Goal: Task Accomplishment & Management: Use online tool/utility

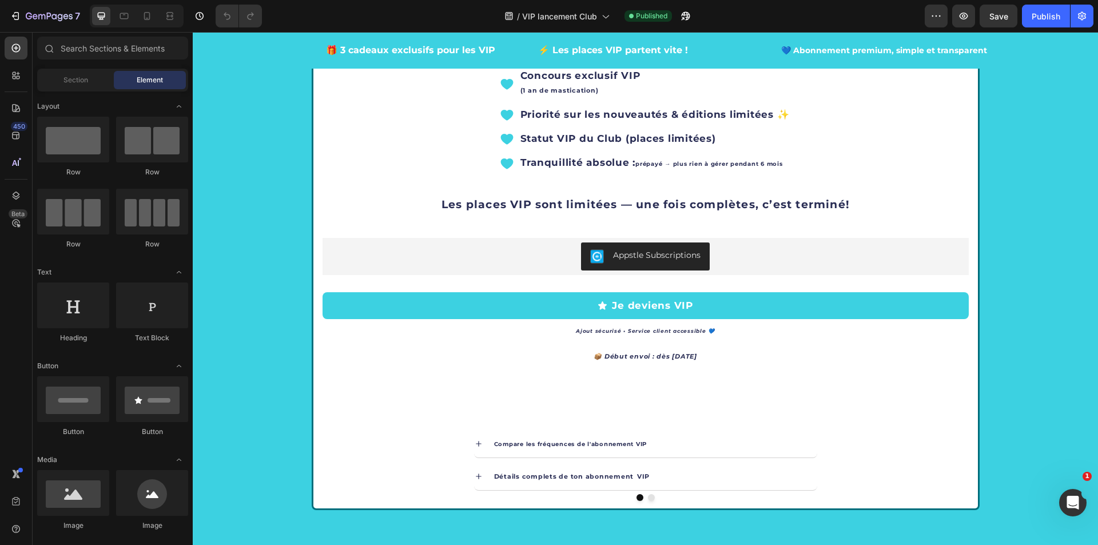
scroll to position [2401, 0]
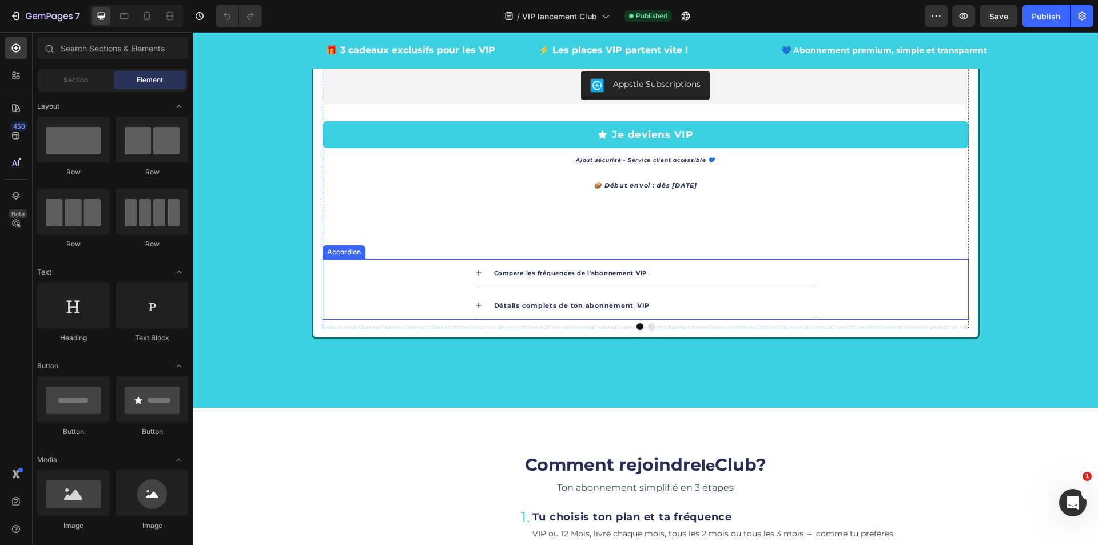
click at [474, 307] on icon at bounding box center [478, 305] width 9 height 9
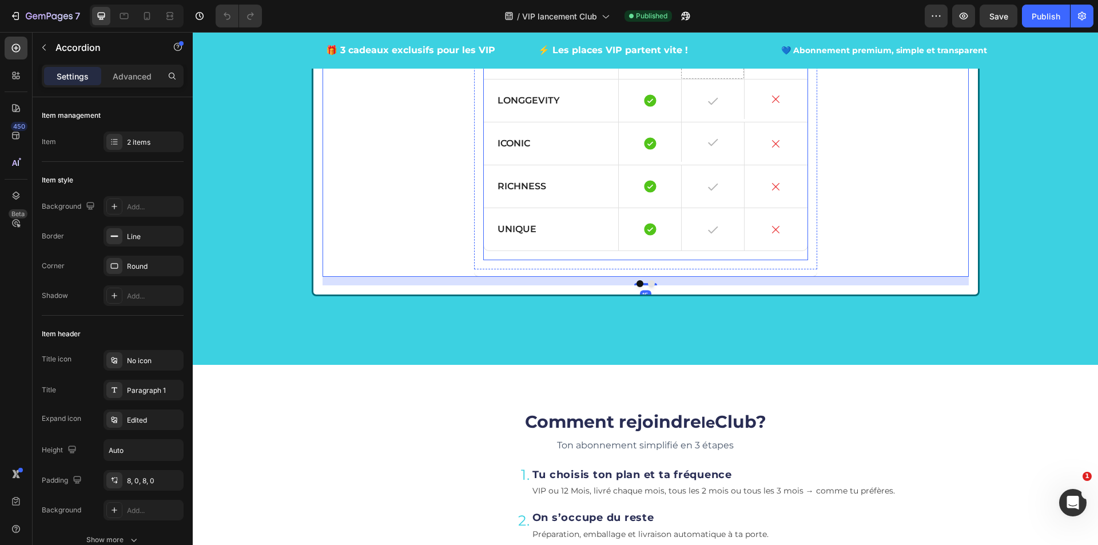
scroll to position [2572, 0]
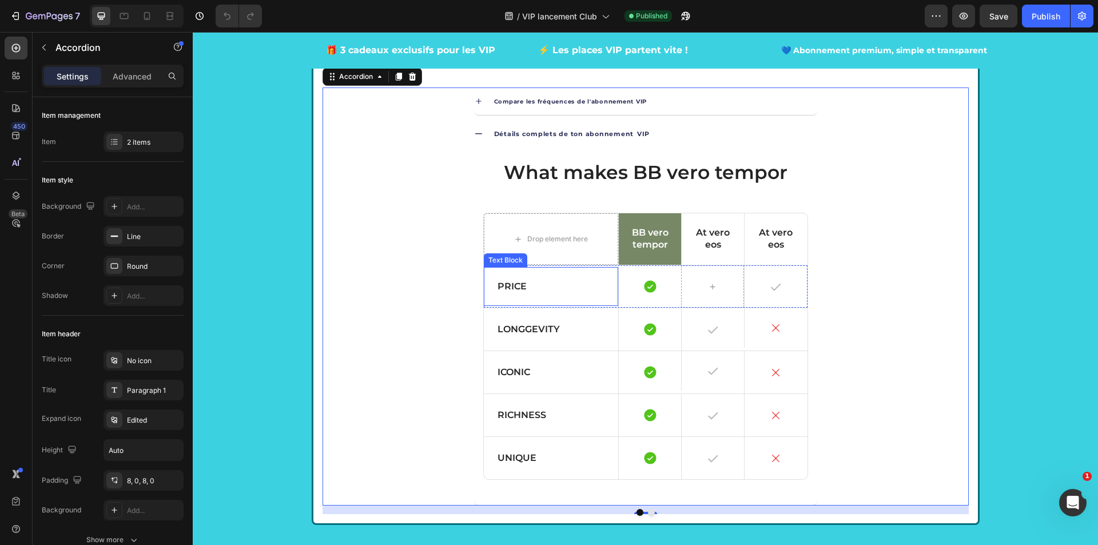
click at [526, 286] on p "Price" at bounding box center [550, 287] width 107 height 12
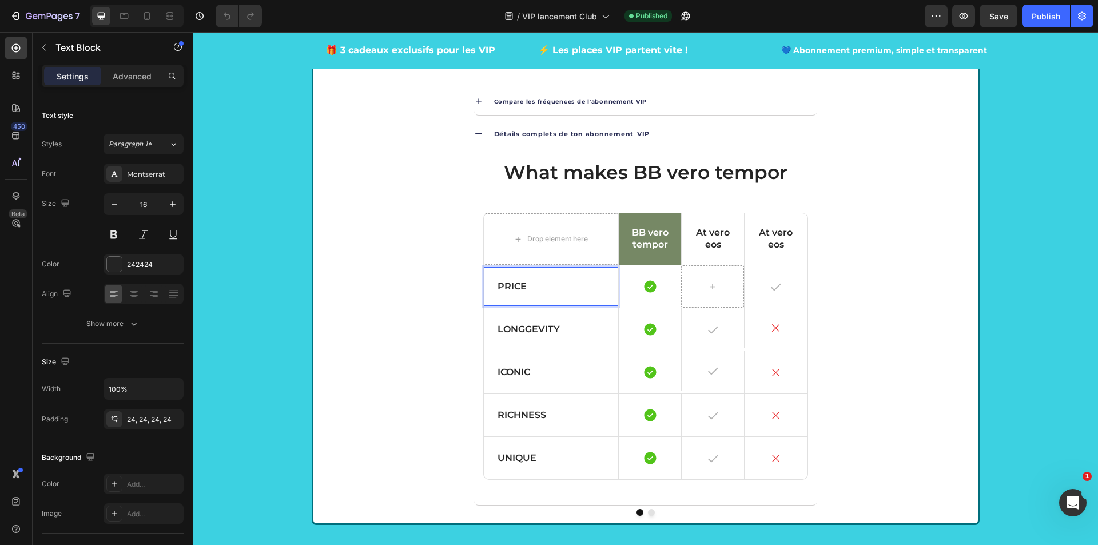
click at [550, 291] on p "Price" at bounding box center [550, 287] width 107 height 12
click at [46, 48] on icon "button" at bounding box center [43, 47] width 9 height 9
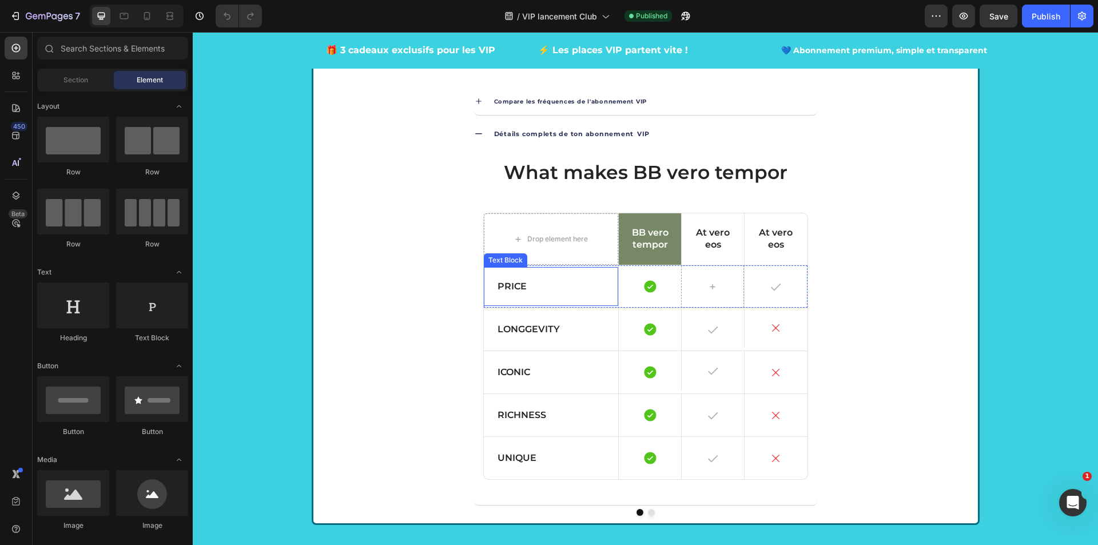
click at [484, 288] on div "Price" at bounding box center [551, 286] width 135 height 39
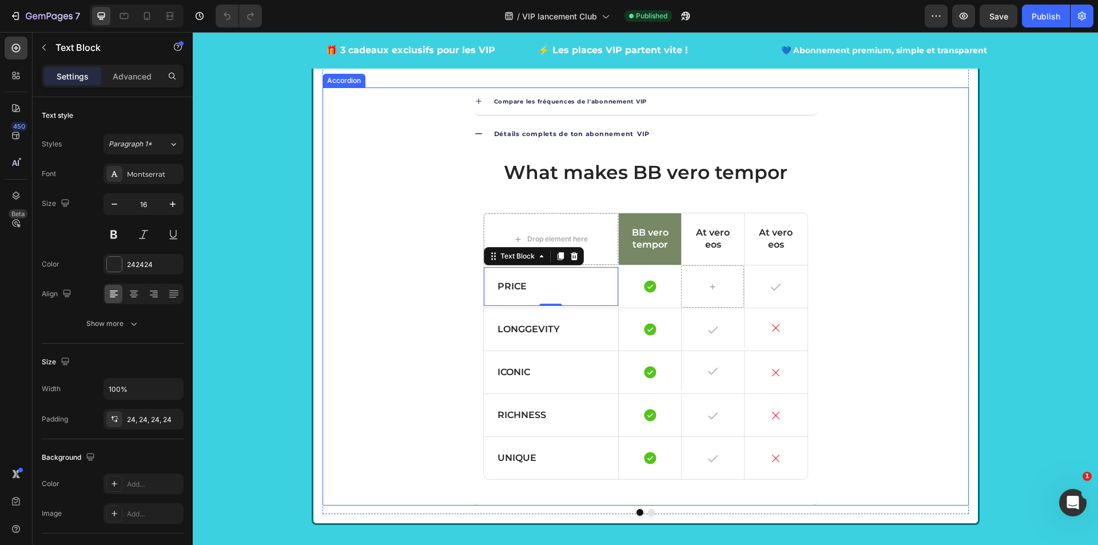
click at [911, 324] on div "Détails complets de ton abonnement VIP What makes BB vero tempor Heading Drop e…" at bounding box center [645, 312] width 645 height 385
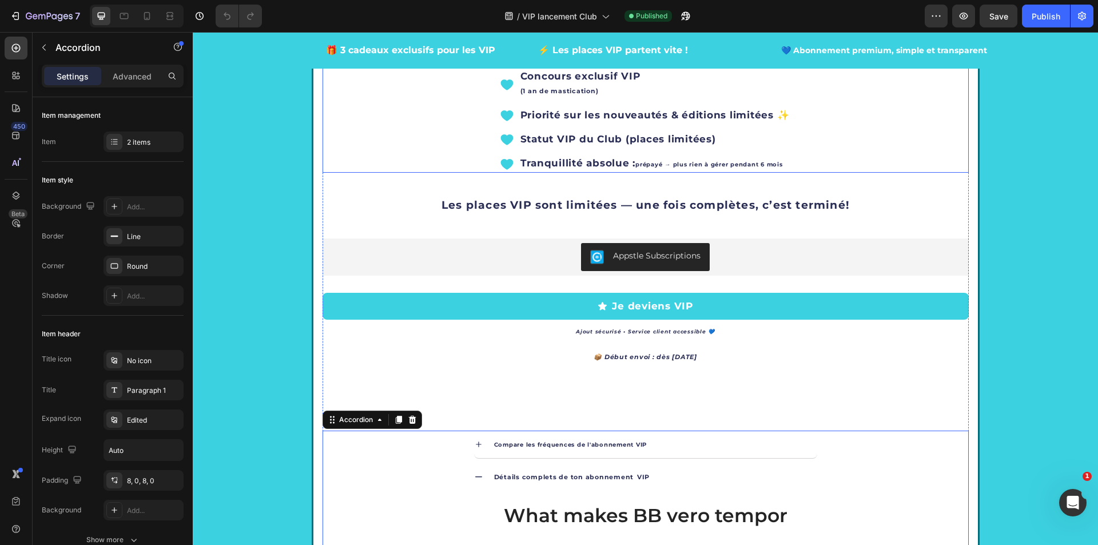
scroll to position [1772, 0]
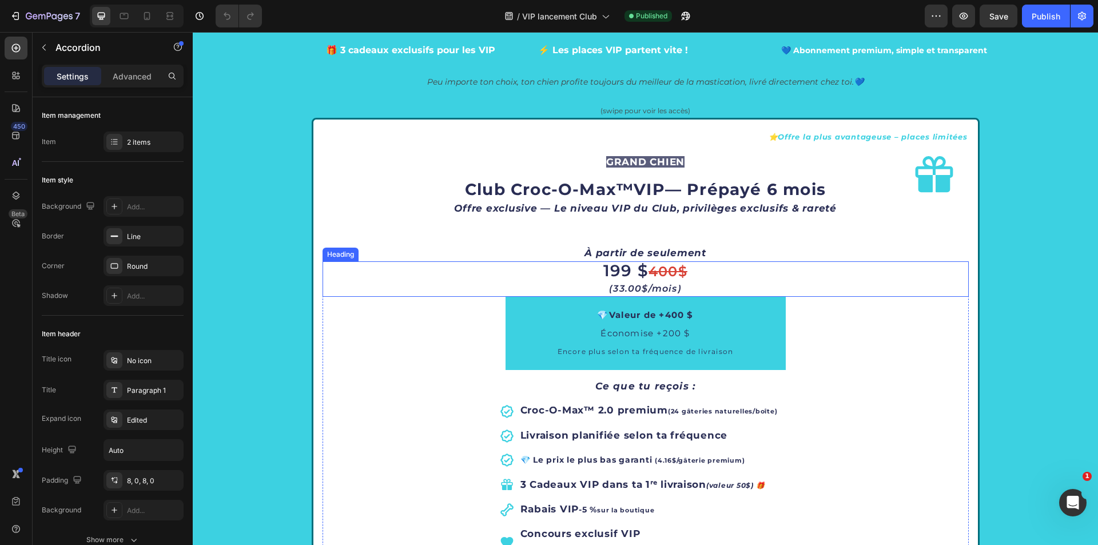
click at [673, 272] on s "400$" at bounding box center [667, 271] width 39 height 17
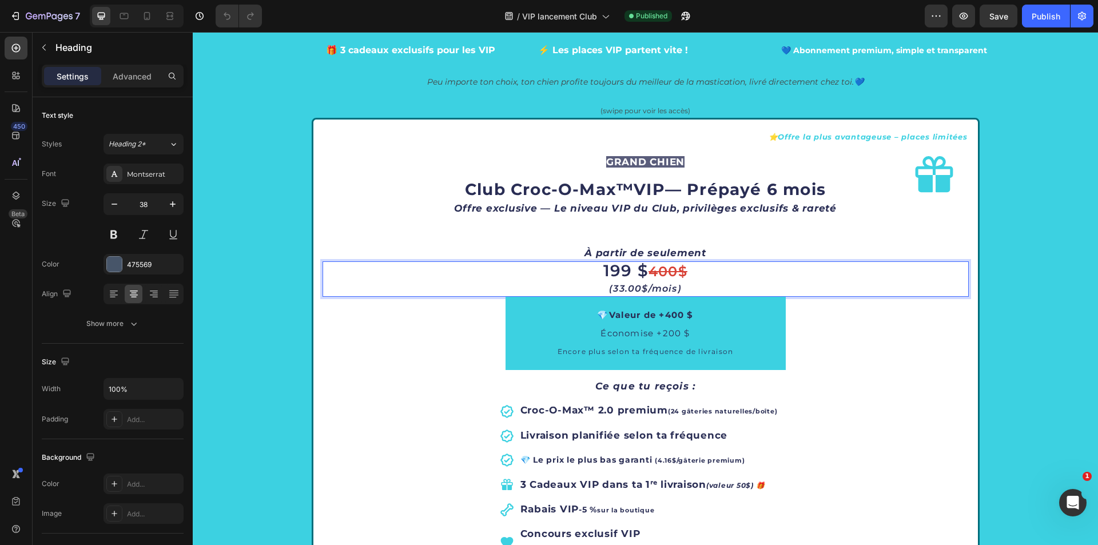
click at [676, 270] on s "400$" at bounding box center [667, 271] width 39 height 17
click at [681, 272] on s "400$" at bounding box center [667, 271] width 39 height 17
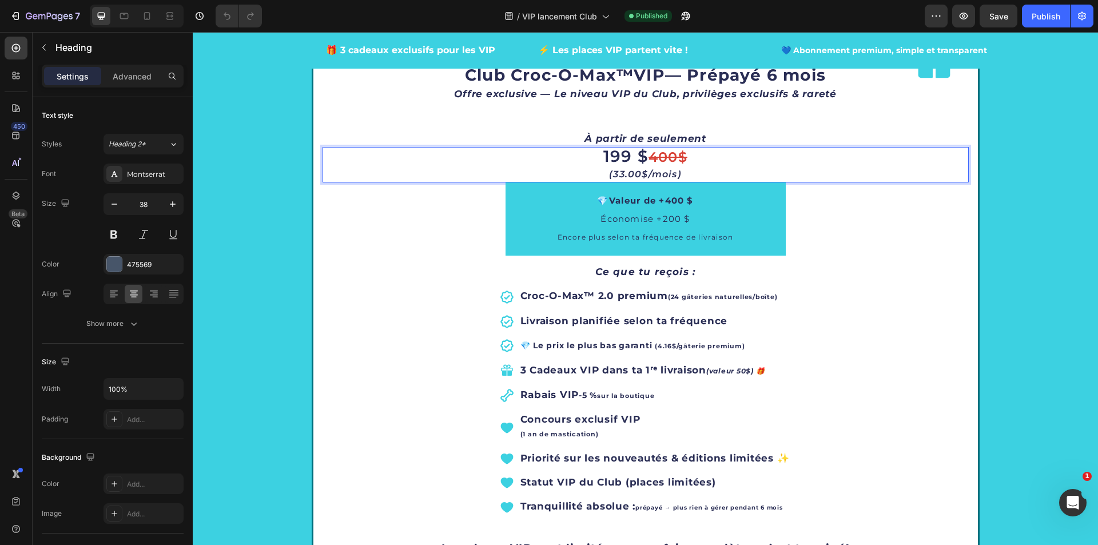
scroll to position [1715, 0]
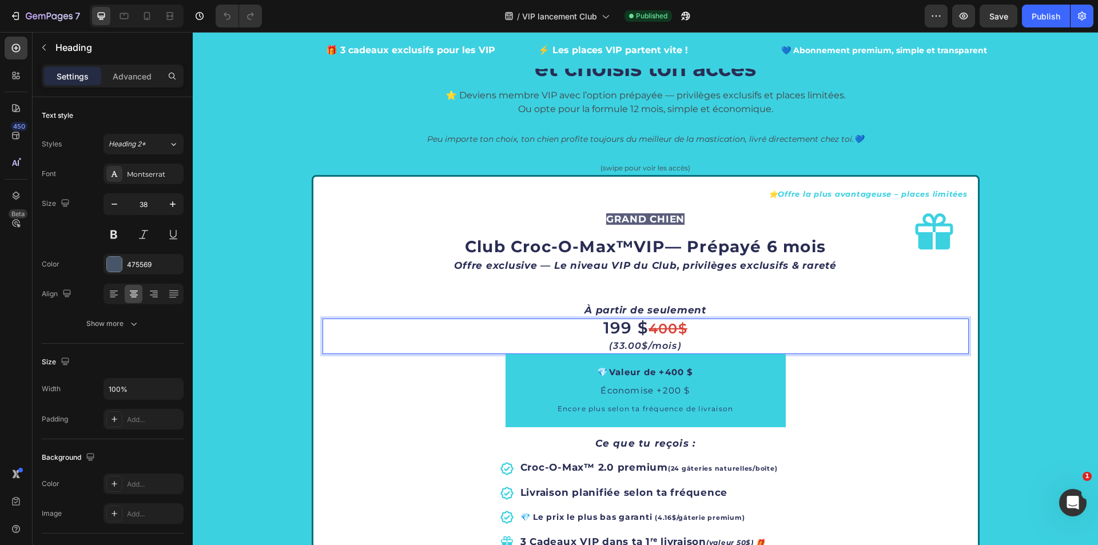
click at [685, 329] on p "199 $ 400$ (33.00$/mois)" at bounding box center [646, 337] width 644 height 34
click at [675, 328] on s "400$" at bounding box center [667, 328] width 39 height 17
click at [659, 331] on s "400$" at bounding box center [667, 328] width 39 height 17
click at [663, 331] on s "400$" at bounding box center [667, 328] width 39 height 17
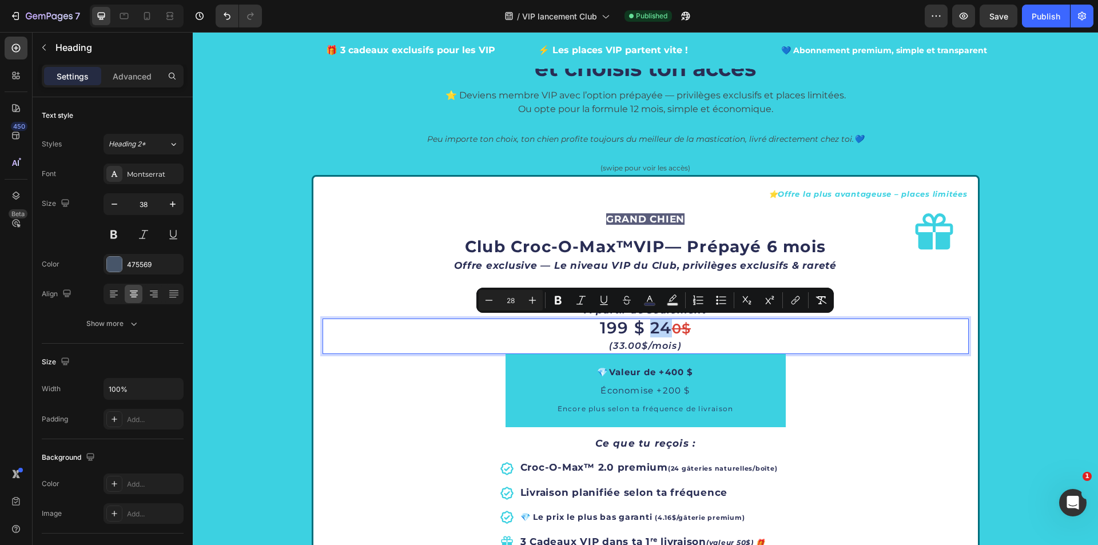
drag, startPoint x: 646, startPoint y: 325, endPoint x: 665, endPoint y: 325, distance: 18.9
click at [665, 325] on span "199 $ 24" at bounding box center [636, 327] width 72 height 19
click at [647, 297] on icon "Editor contextual toolbar" at bounding box center [649, 299] width 11 height 11
type input "292D54"
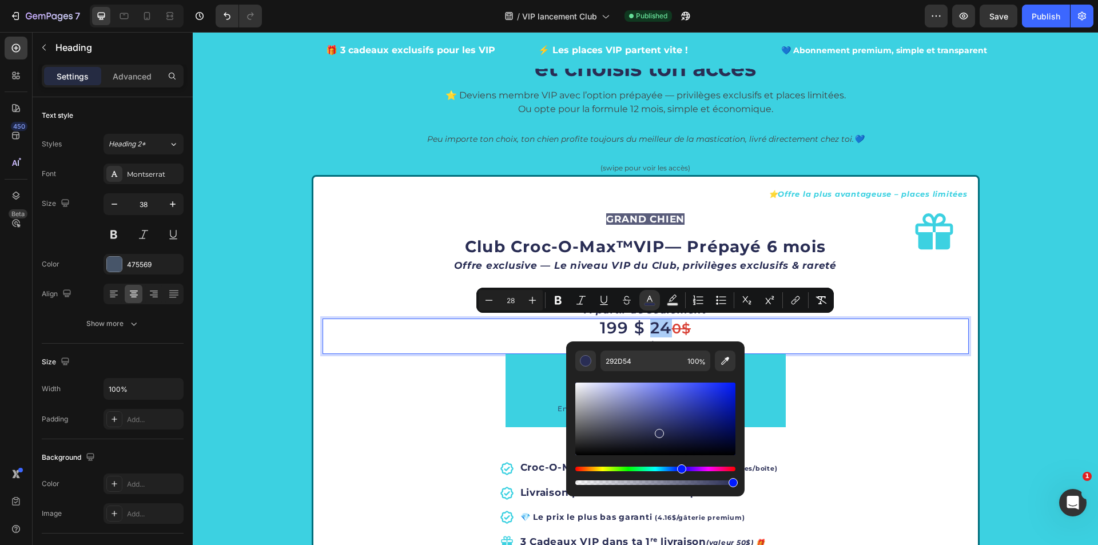
click at [576, 466] on div "Editor contextual toolbar" at bounding box center [655, 433] width 160 height 107
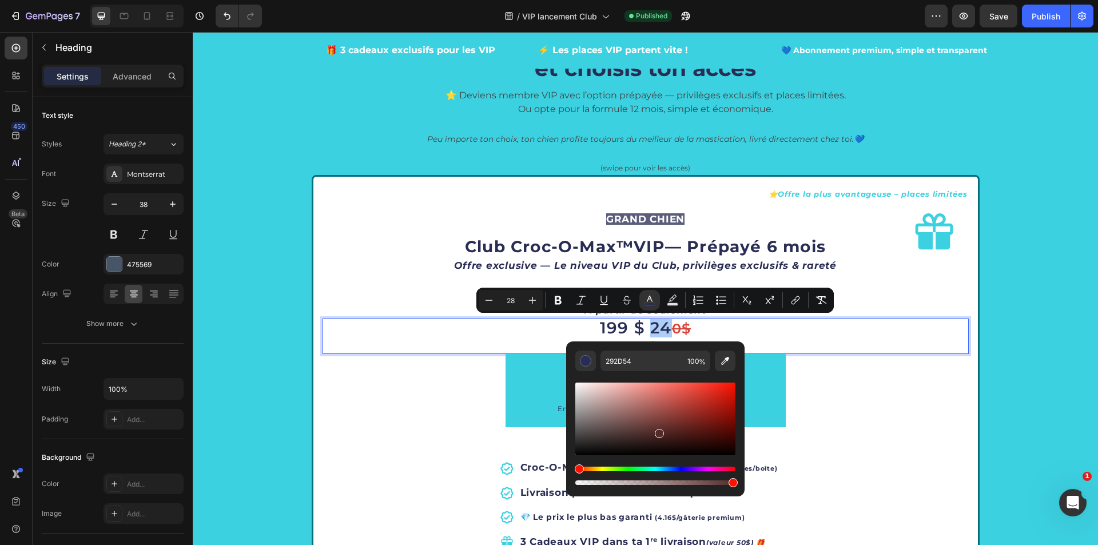
click at [577, 468] on div "Hue" at bounding box center [655, 468] width 160 height 5
click at [574, 469] on div "Hue" at bounding box center [577, 468] width 9 height 9
drag, startPoint x: 664, startPoint y: 434, endPoint x: 730, endPoint y: 385, distance: 82.2
click at [730, 385] on div "Editor contextual toolbar" at bounding box center [730, 387] width 9 height 9
drag, startPoint x: 730, startPoint y: 385, endPoint x: 712, endPoint y: 387, distance: 18.4
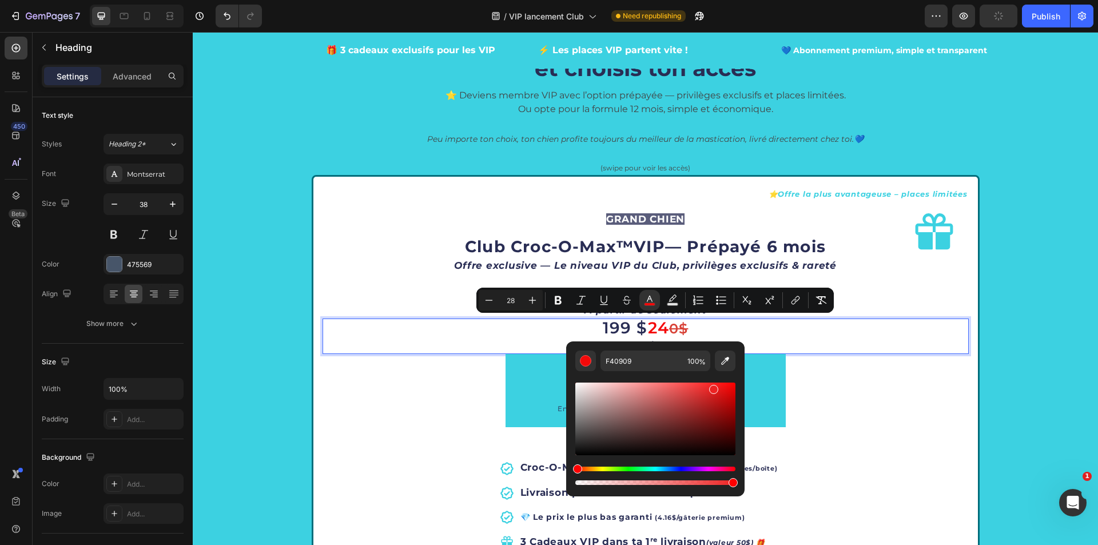
click at [712, 387] on div "Editor contextual toolbar" at bounding box center [713, 389] width 9 height 9
drag, startPoint x: 712, startPoint y: 388, endPoint x: 712, endPoint y: 397, distance: 9.7
click at [712, 397] on div "Editor contextual toolbar" at bounding box center [713, 395] width 9 height 9
type input "C91E1E"
type input "24"
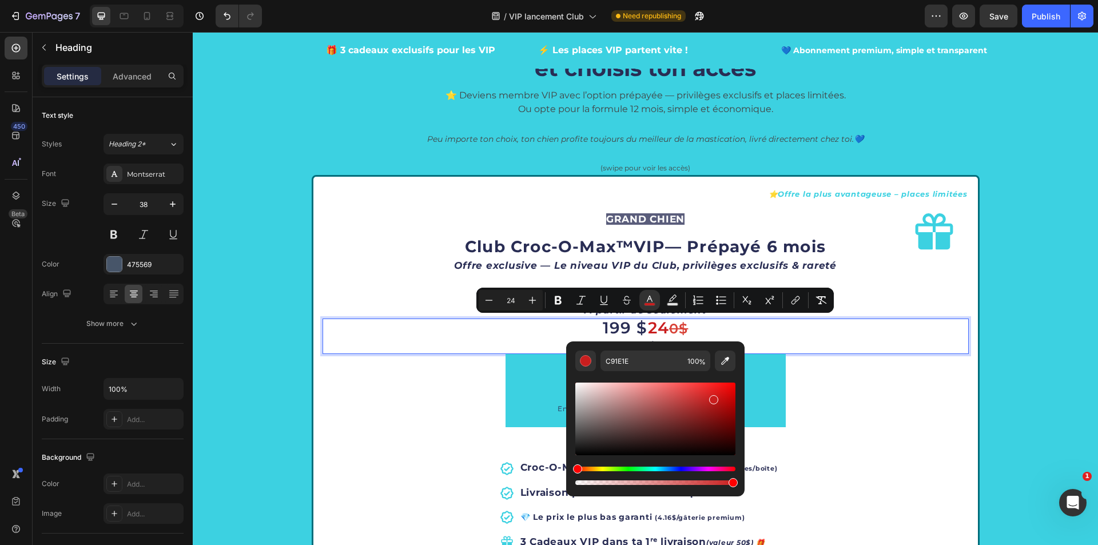
click at [728, 326] on p "199 $ 24 0$ (33.00$/mois)" at bounding box center [646, 337] width 644 height 34
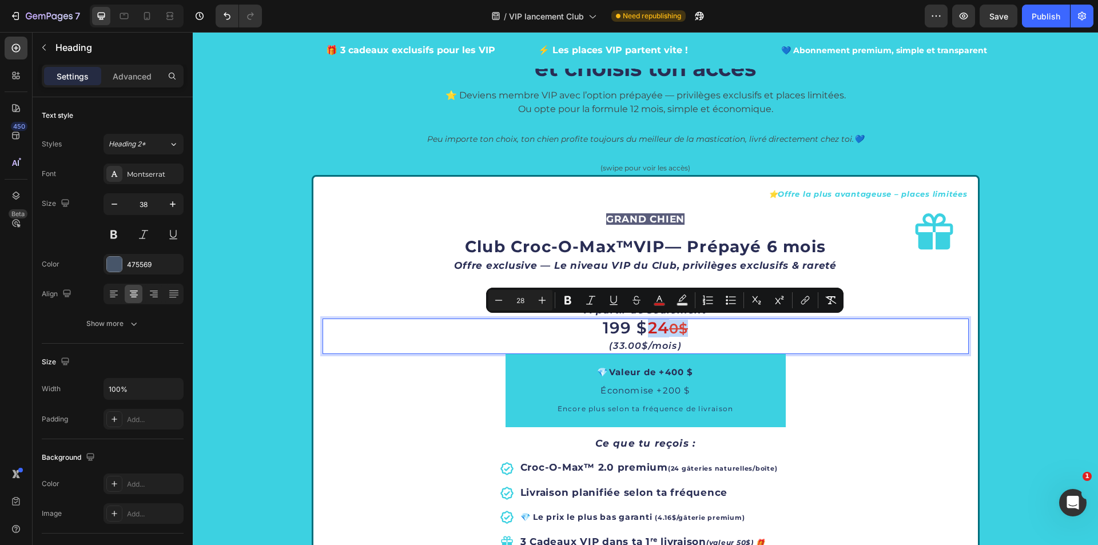
drag, startPoint x: 719, startPoint y: 329, endPoint x: 645, endPoint y: 332, distance: 73.2
click at [645, 332] on p "199 $ 24 0$ (33.00$/mois)" at bounding box center [646, 337] width 644 height 34
click at [634, 302] on icon "Editor contextual toolbar" at bounding box center [635, 302] width 5 height 3
click at [687, 324] on p "199 $ 24 0$ (33.00$/mois)" at bounding box center [646, 337] width 644 height 34
type input "24"
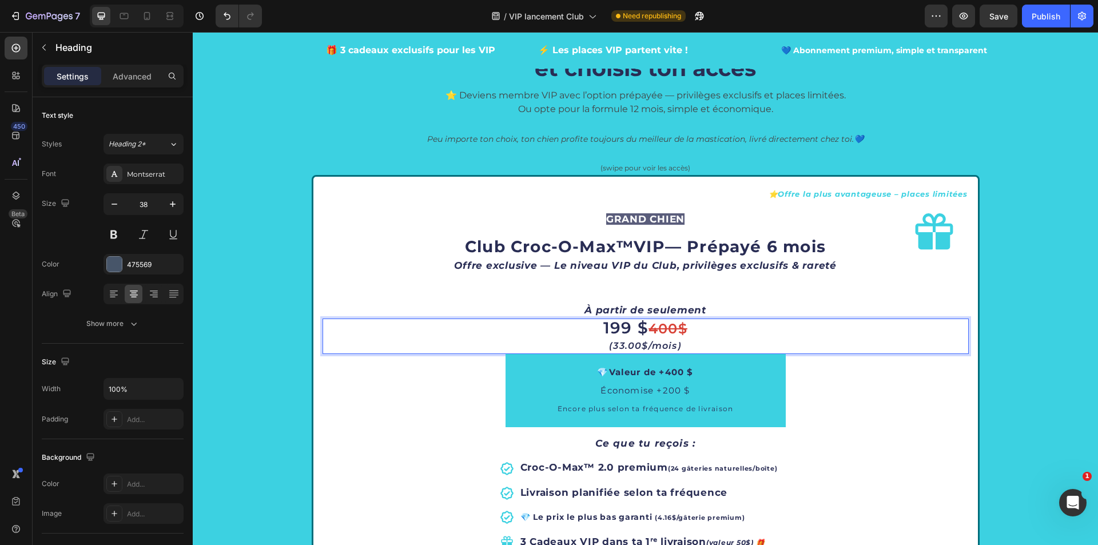
click at [688, 330] on p "199 $ 400$ (33.00$/mois)" at bounding box center [646, 337] width 644 height 34
click at [675, 331] on s "400$" at bounding box center [667, 328] width 39 height 17
drag, startPoint x: 735, startPoint y: 321, endPoint x: 741, endPoint y: 306, distance: 16.5
click at [695, 332] on p "199 $ 240$ (33.00$/mois)" at bounding box center [646, 337] width 644 height 34
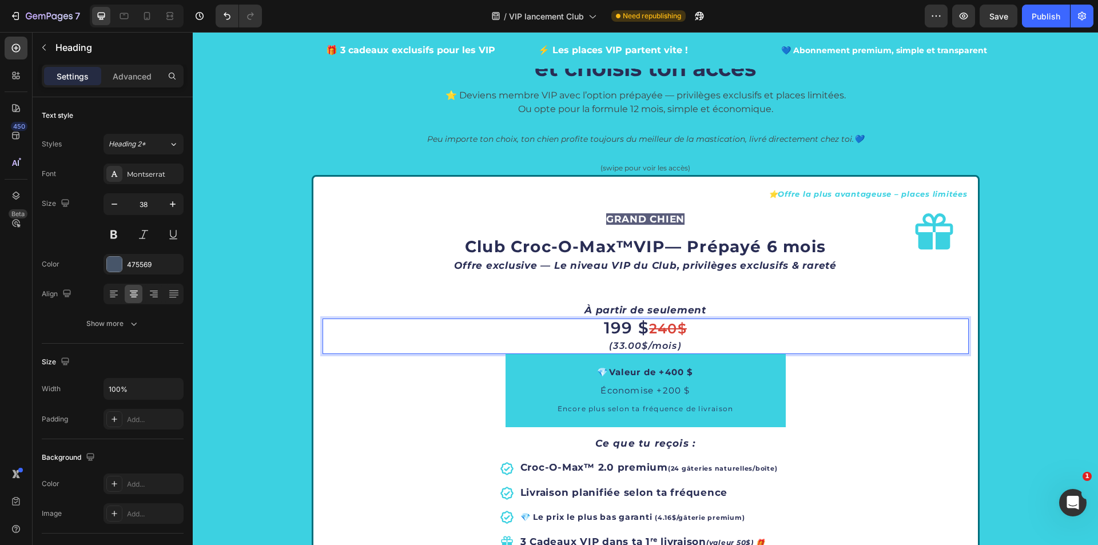
click at [645, 328] on span "199 $" at bounding box center [626, 327] width 45 height 19
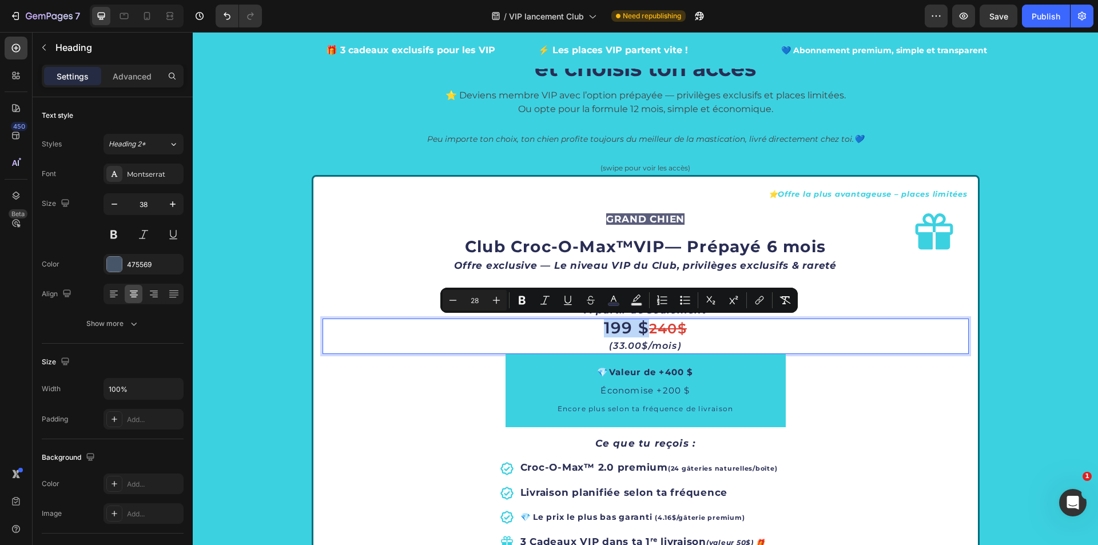
drag, startPoint x: 642, startPoint y: 329, endPoint x: 598, endPoint y: 321, distance: 44.1
click at [604, 321] on span "199 $" at bounding box center [626, 327] width 45 height 19
click at [614, 303] on rect "Editor contextual toolbar" at bounding box center [613, 304] width 11 height 3
type input "292D54"
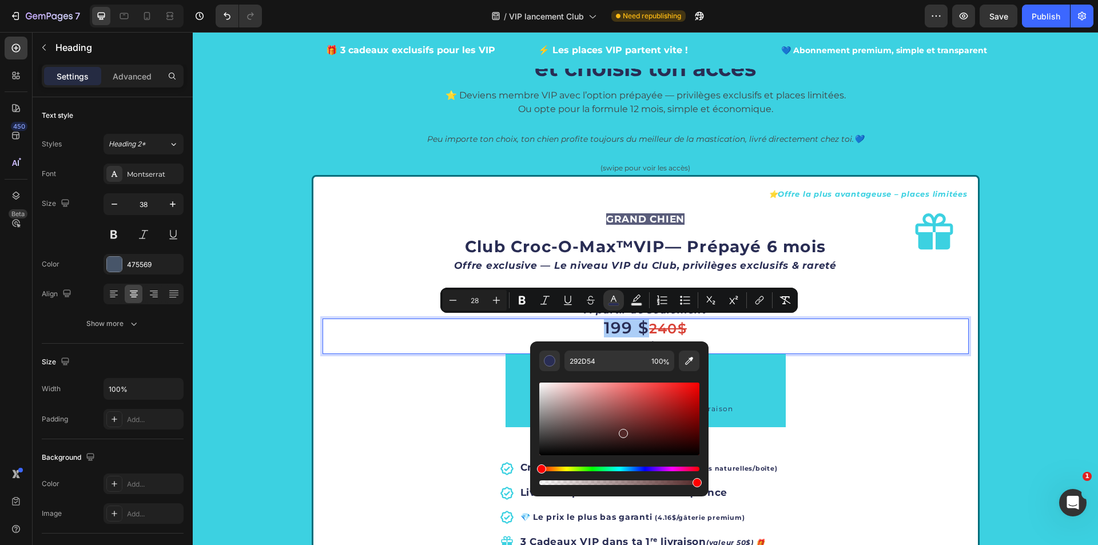
click at [539, 469] on div "Hue" at bounding box center [619, 468] width 160 height 5
click at [544, 465] on div "Hue" at bounding box center [541, 468] width 9 height 9
drag, startPoint x: 544, startPoint y: 470, endPoint x: 538, endPoint y: 469, distance: 6.4
click at [538, 469] on div "Hue" at bounding box center [541, 468] width 9 height 9
click at [661, 392] on div "Editor contextual toolbar" at bounding box center [619, 418] width 160 height 73
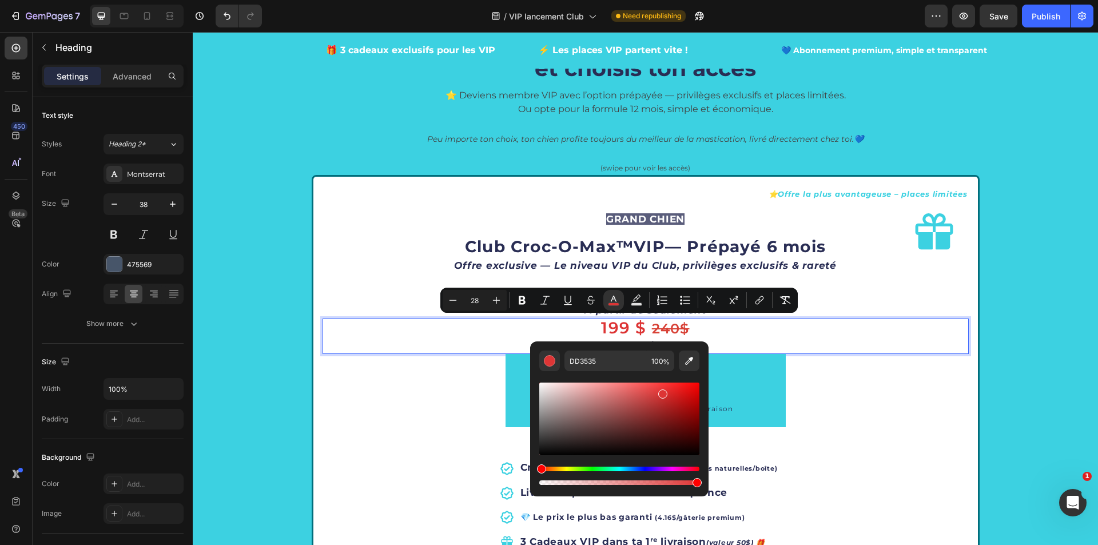
click at [677, 391] on div "Editor contextual toolbar" at bounding box center [619, 418] width 160 height 73
click at [663, 390] on div "Editor contextual toolbar" at bounding box center [619, 418] width 160 height 73
type input "E23434"
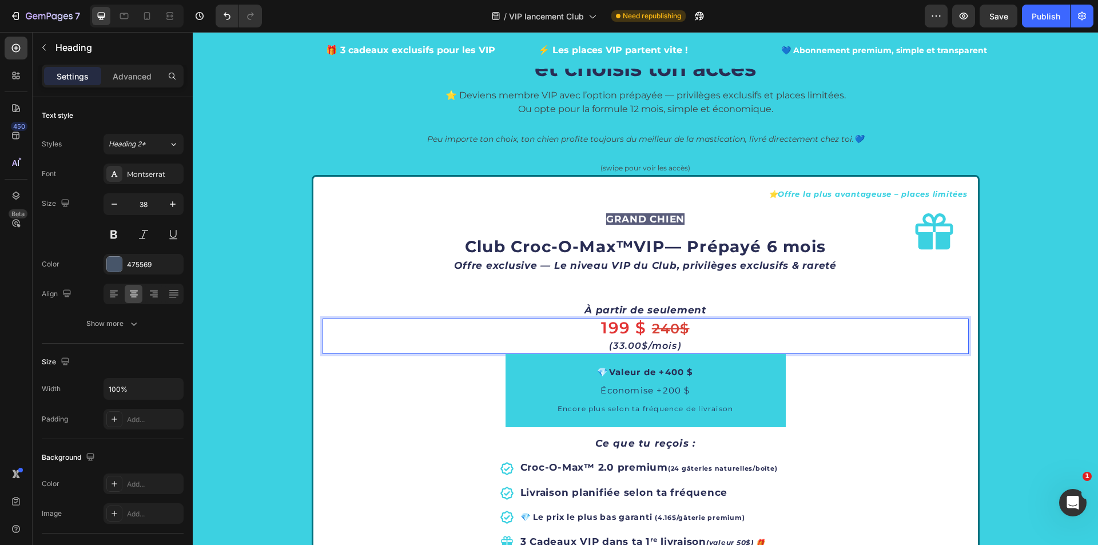
click at [751, 331] on p "199 $ 240$ (33.00$/mois)" at bounding box center [646, 337] width 644 height 34
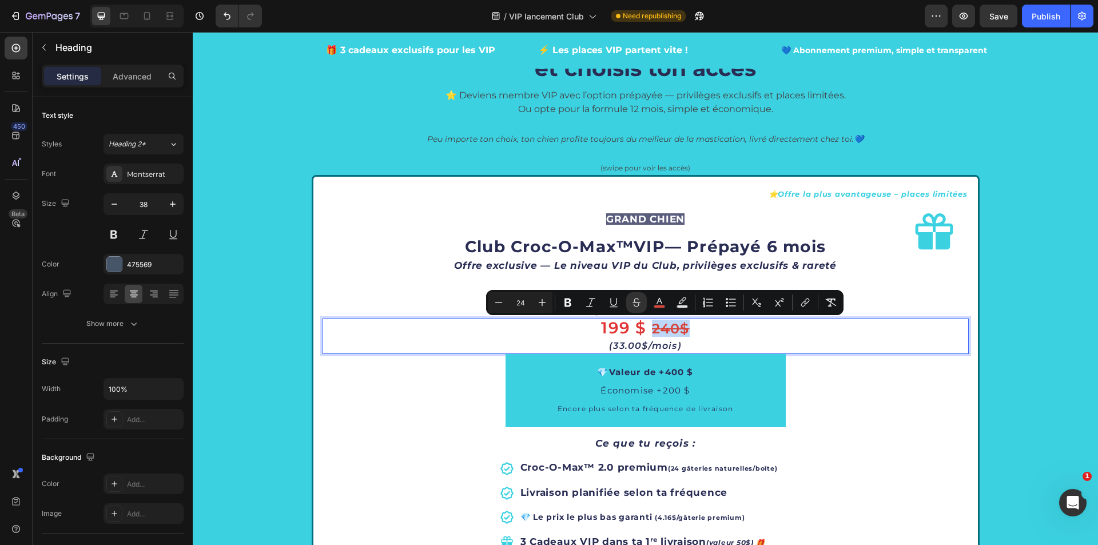
drag, startPoint x: 719, startPoint y: 329, endPoint x: 646, endPoint y: 327, distance: 72.6
click at [646, 327] on p "199 $ 240$ (33.00$/mois)" at bounding box center [646, 337] width 644 height 34
click at [660, 300] on icon "Editor contextual toolbar" at bounding box center [659, 301] width 6 height 6
type input "D84136"
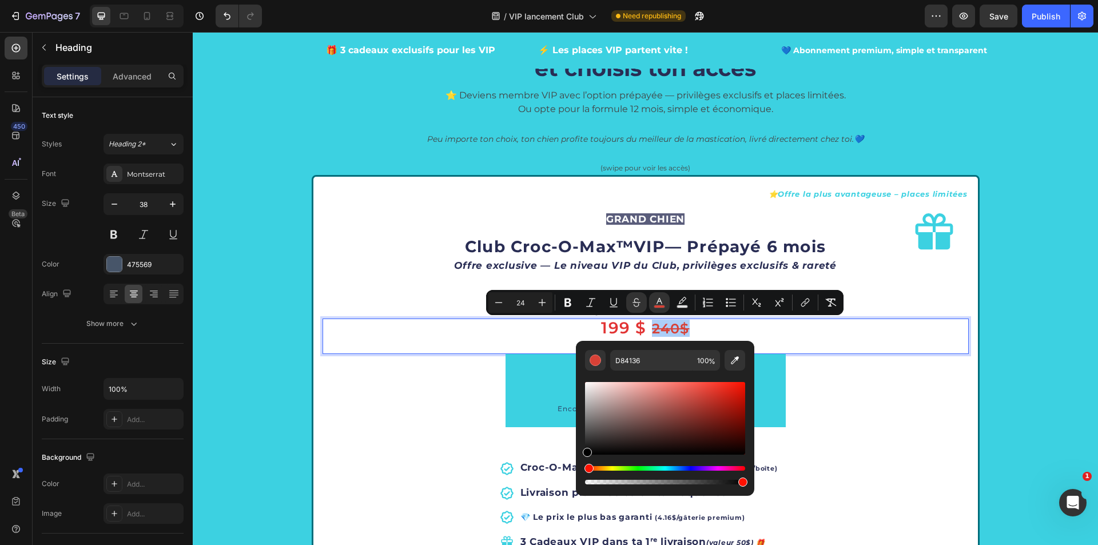
drag, startPoint x: 704, startPoint y: 397, endPoint x: 582, endPoint y: 456, distance: 135.0
click at [582, 456] on div "D84136 100 %" at bounding box center [665, 414] width 178 height 146
type input "000000"
click at [820, 332] on p "199 $ 240$ (33.00$/mois)" at bounding box center [646, 337] width 644 height 34
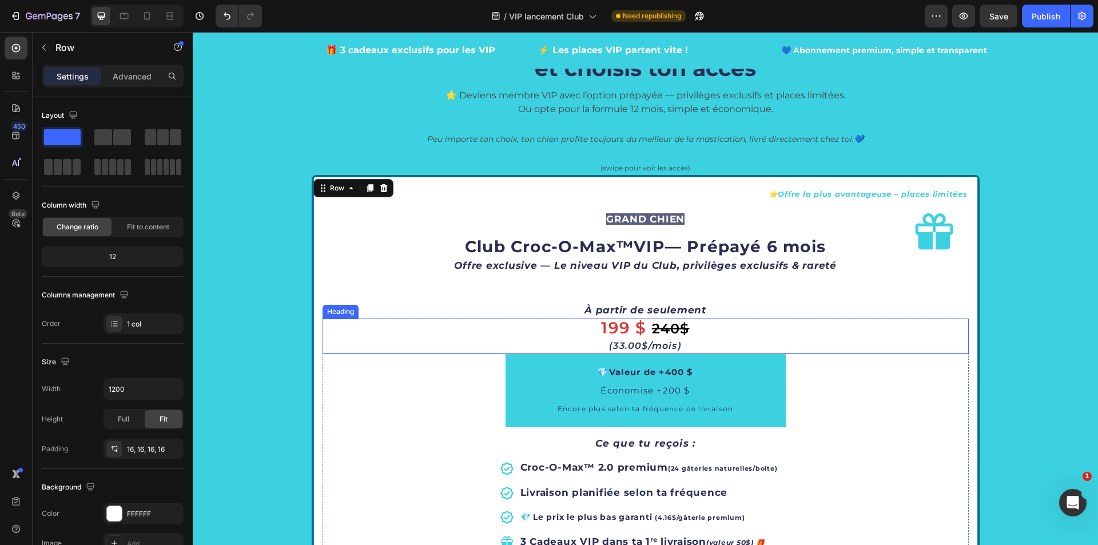
click at [788, 333] on p "⁠⁠⁠⁠⁠⁠⁠ 199 $ 240$ (33.00$/mois)" at bounding box center [646, 337] width 644 height 34
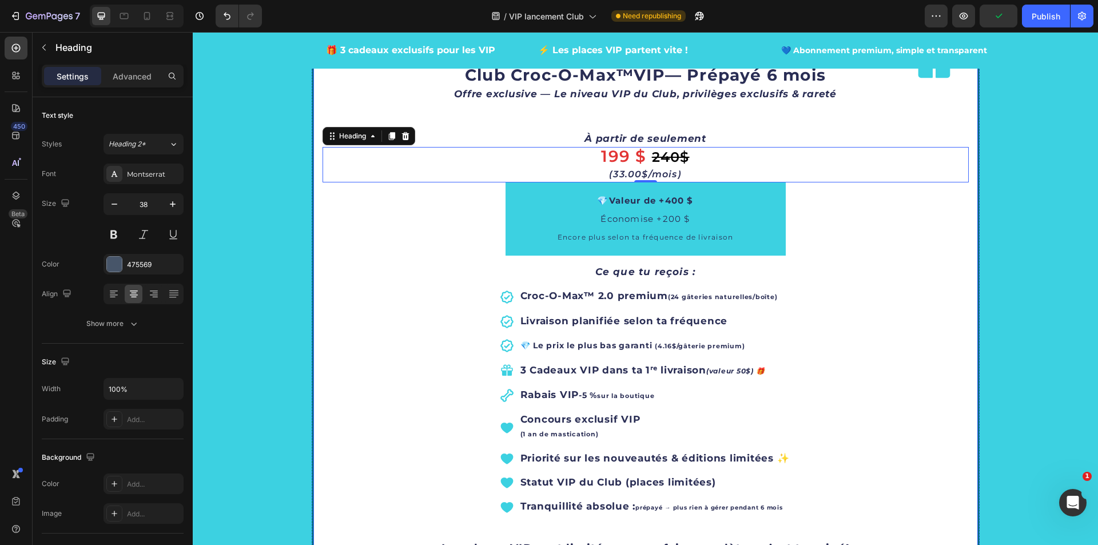
scroll to position [2115, 0]
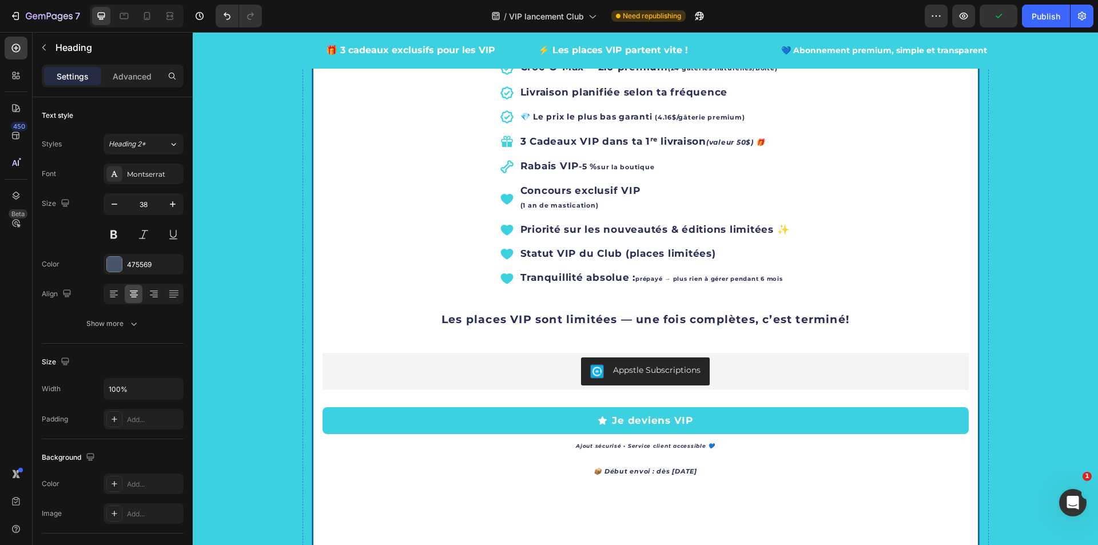
click at [949, 368] on icon "Carousel Next Arrow" at bounding box center [954, 372] width 14 height 14
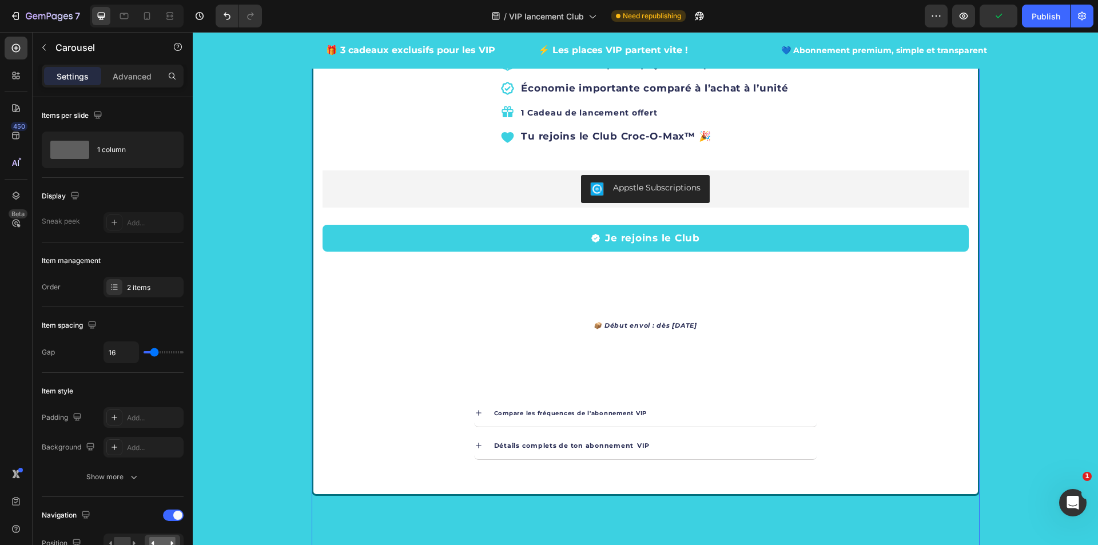
scroll to position [1715, 0]
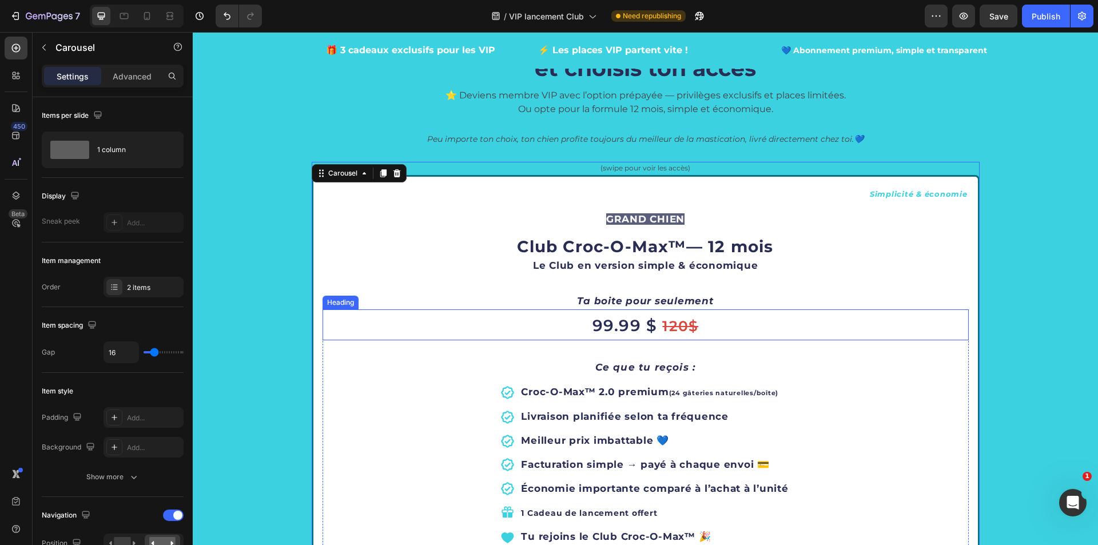
click at [707, 320] on h2 "99.99 $ 120$" at bounding box center [645, 324] width 646 height 31
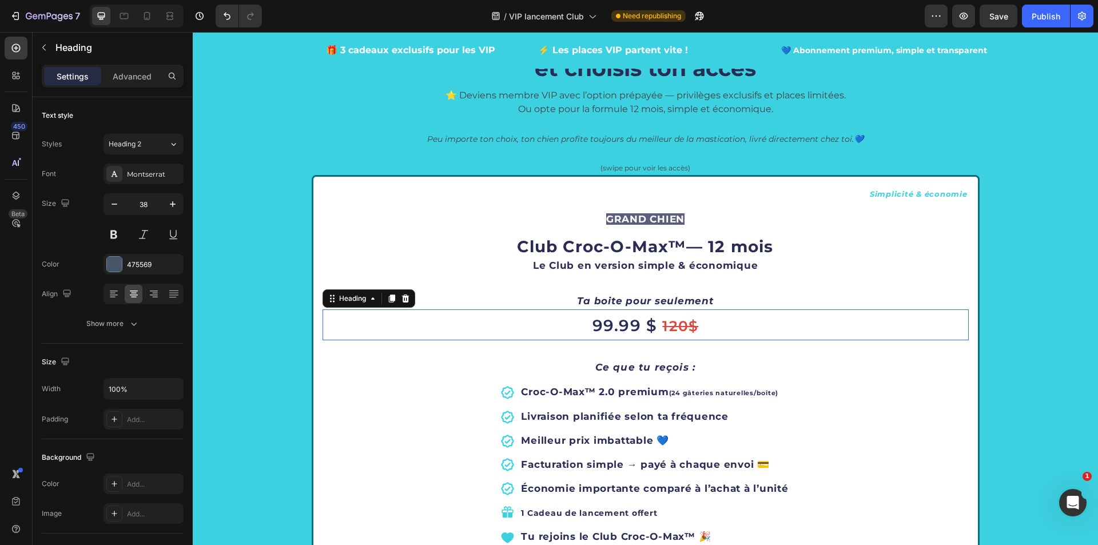
click at [707, 320] on h2 "99.99 $ 120$" at bounding box center [645, 324] width 646 height 31
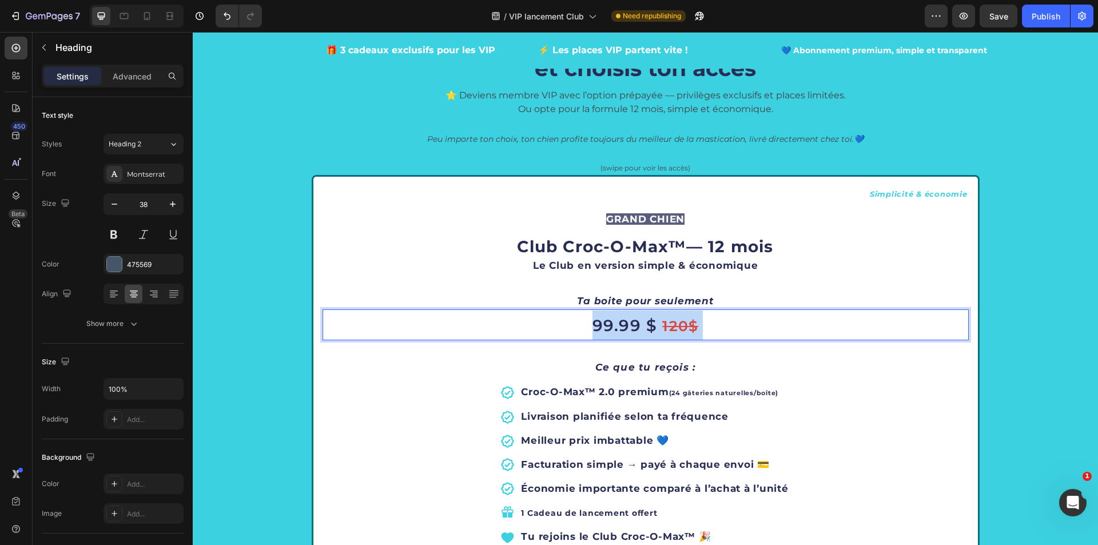
drag, startPoint x: 701, startPoint y: 328, endPoint x: 656, endPoint y: 324, distance: 45.9
click at [656, 324] on p "99.99 $ 120$" at bounding box center [646, 324] width 644 height 29
drag, startPoint x: 649, startPoint y: 325, endPoint x: 588, endPoint y: 324, distance: 61.2
click at [592, 324] on span "99.99 $" at bounding box center [624, 325] width 65 height 19
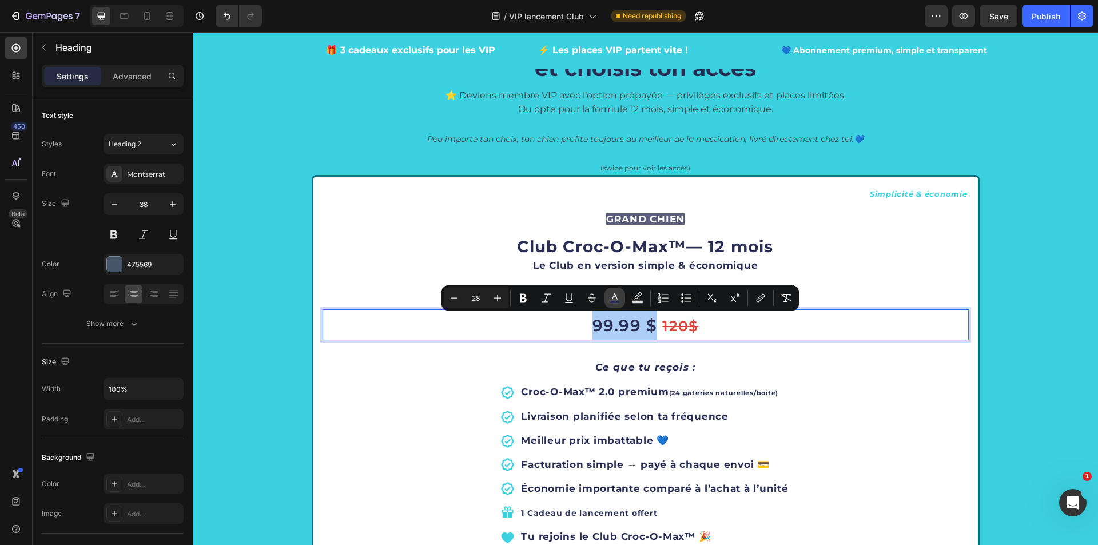
click at [612, 302] on rect "Editor contextual toolbar" at bounding box center [614, 302] width 11 height 3
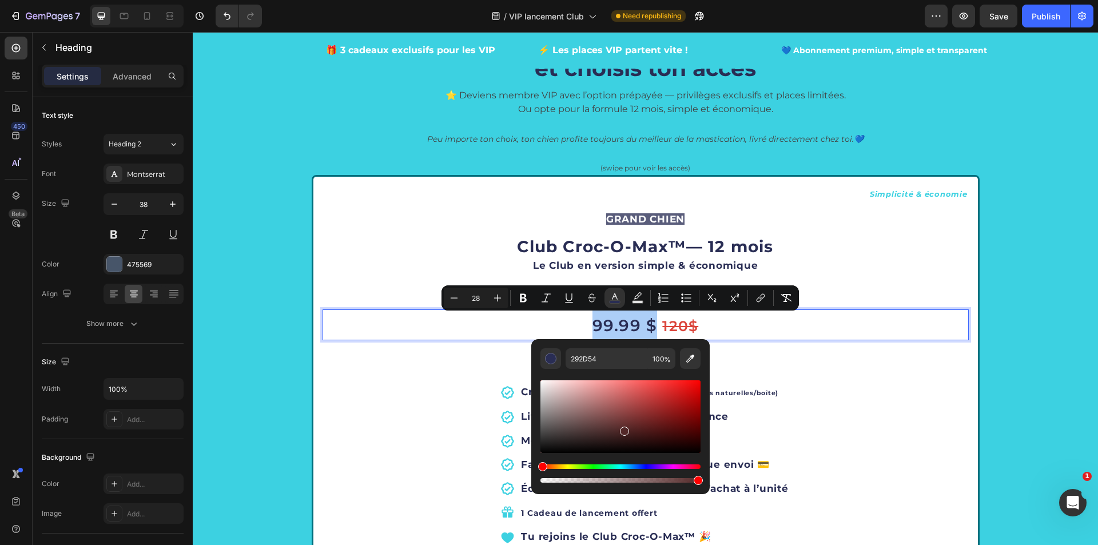
click at [540, 465] on div "Hue" at bounding box center [620, 466] width 160 height 5
click at [662, 398] on div "Editor contextual toolbar" at bounding box center [620, 416] width 160 height 73
click at [671, 389] on div "Editor contextual toolbar" at bounding box center [620, 416] width 160 height 73
type input "E02A2A"
type input "25"
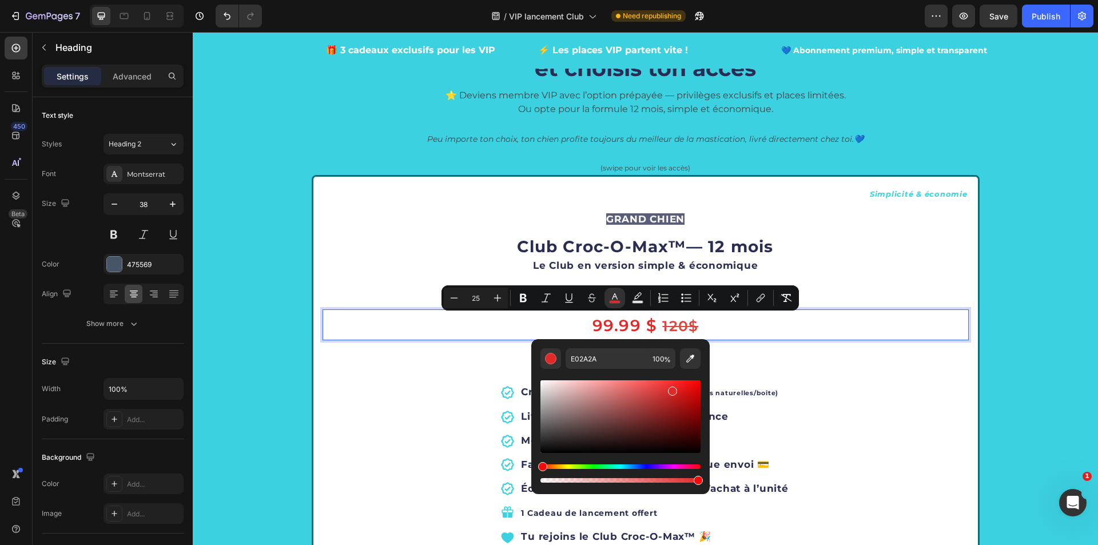
click at [721, 332] on p "99.99 $ 120$" at bounding box center [646, 324] width 644 height 29
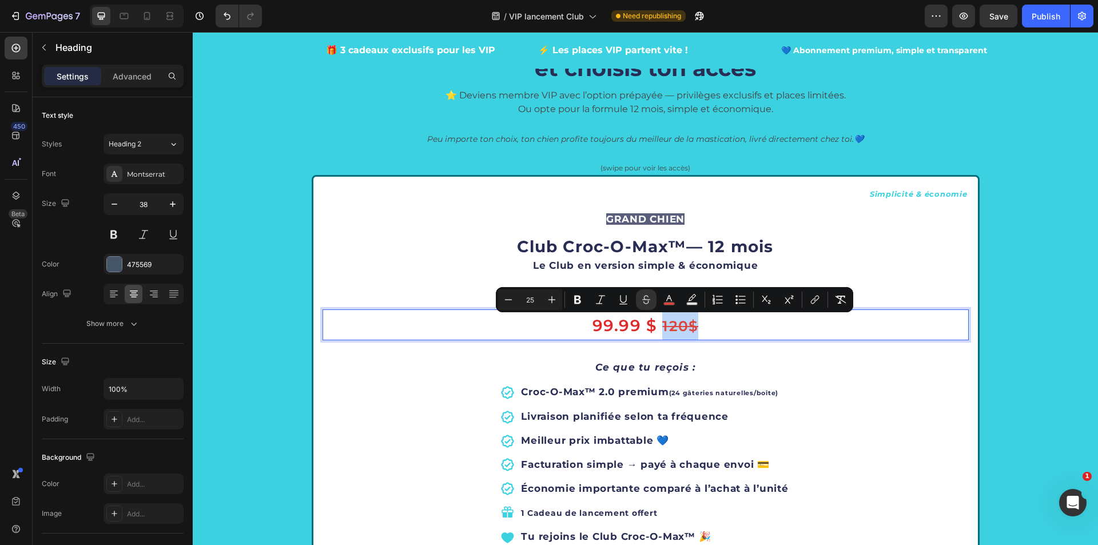
drag, startPoint x: 704, startPoint y: 323, endPoint x: 659, endPoint y: 324, distance: 44.6
click at [659, 324] on p "99.99 $ 120$" at bounding box center [646, 324] width 644 height 29
click at [668, 300] on icon "Editor contextual toolbar" at bounding box center [668, 299] width 11 height 11
type input "DB453B"
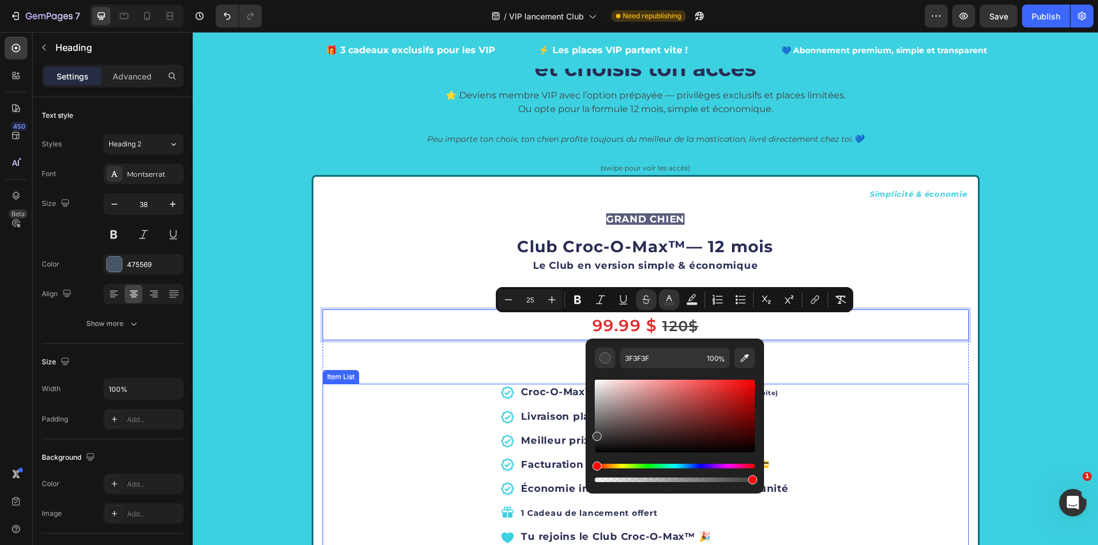
drag, startPoint x: 905, startPoint y: 422, endPoint x: 788, endPoint y: 470, distance: 127.2
drag, startPoint x: 390, startPoint y: 413, endPoint x: 601, endPoint y: 478, distance: 220.8
click at [601, 478] on div "Editor contextual toolbar" at bounding box center [674, 430] width 160 height 107
type input "000000"
click at [931, 271] on p "Le Club en version simple & économique" at bounding box center [646, 266] width 644 height 14
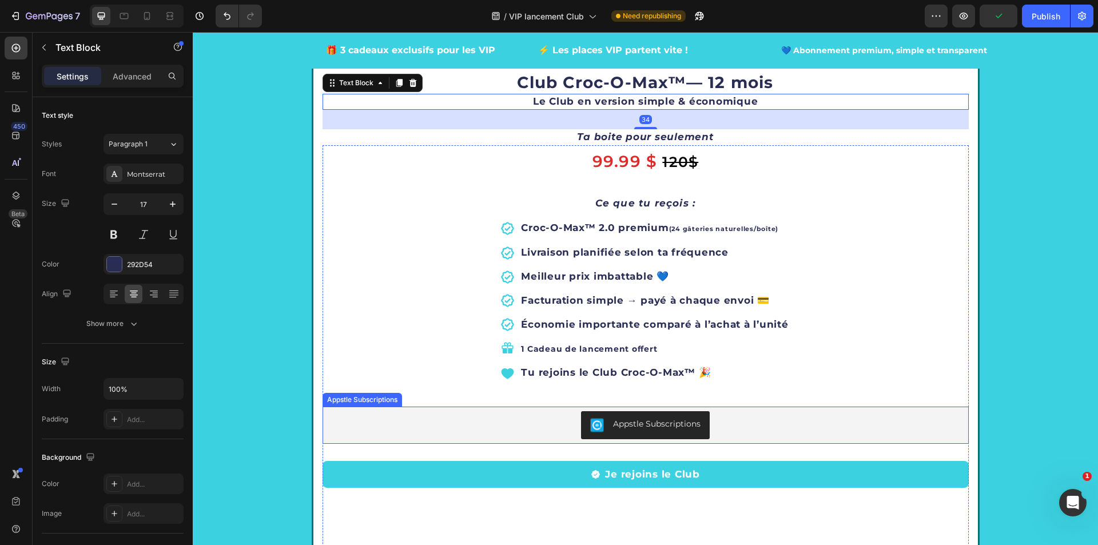
scroll to position [1829, 0]
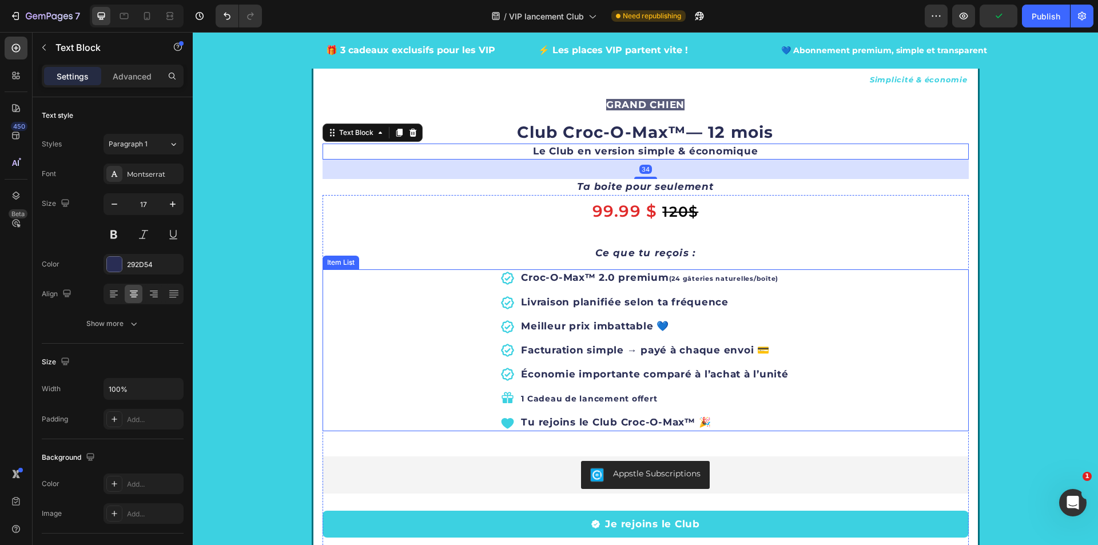
click at [367, 388] on div "Croc-O-Max™ 2.0 premium (24 gâteries naturelles/boîte) Livraison planifiée selo…" at bounding box center [645, 350] width 646 height 162
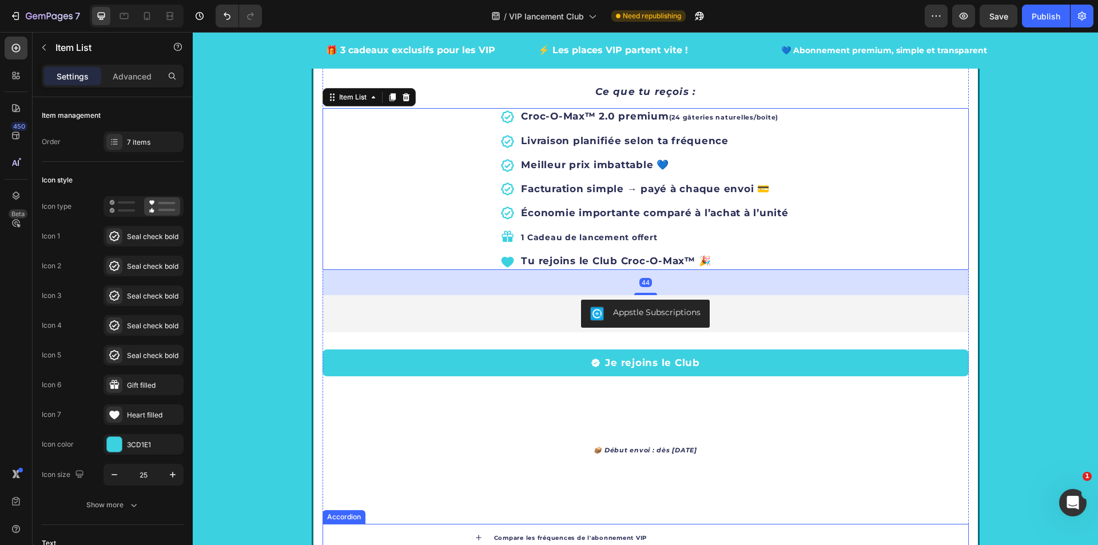
scroll to position [2058, 0]
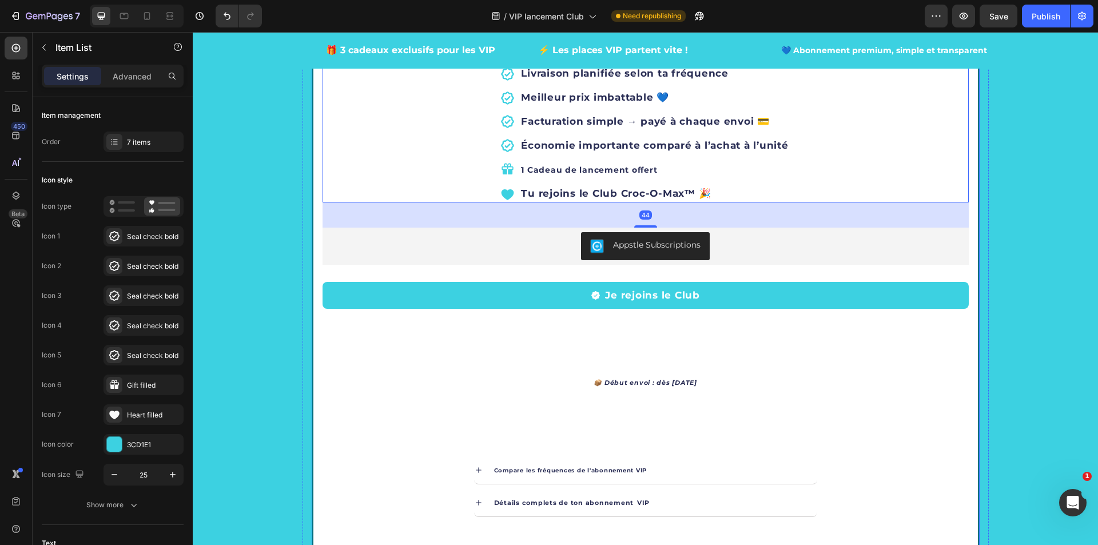
click at [333, 426] on icon "Carousel Back Arrow" at bounding box center [337, 429] width 14 height 14
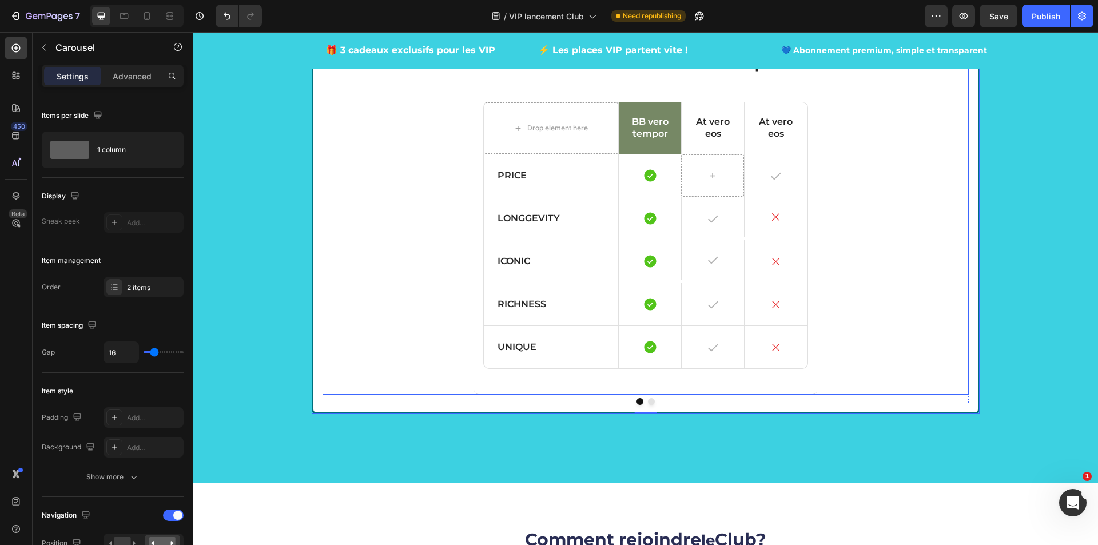
scroll to position [2344, 0]
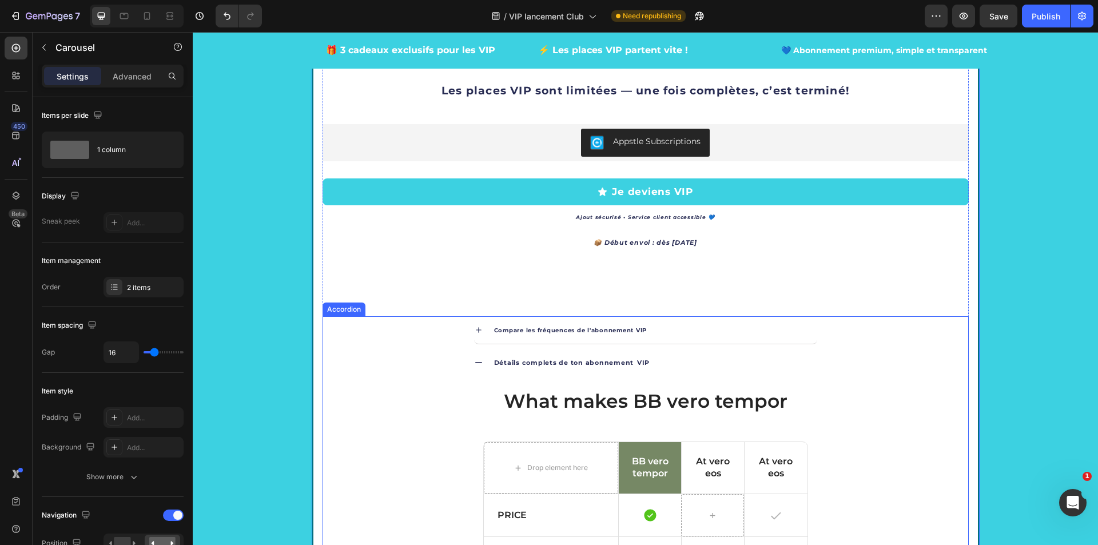
click at [474, 329] on icon at bounding box center [478, 329] width 9 height 9
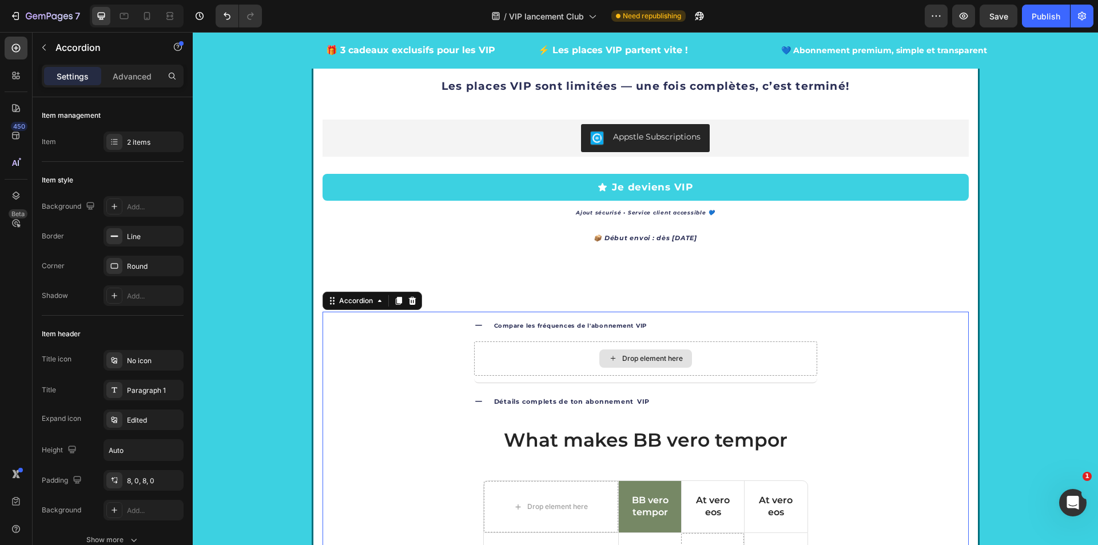
scroll to position [2365, 0]
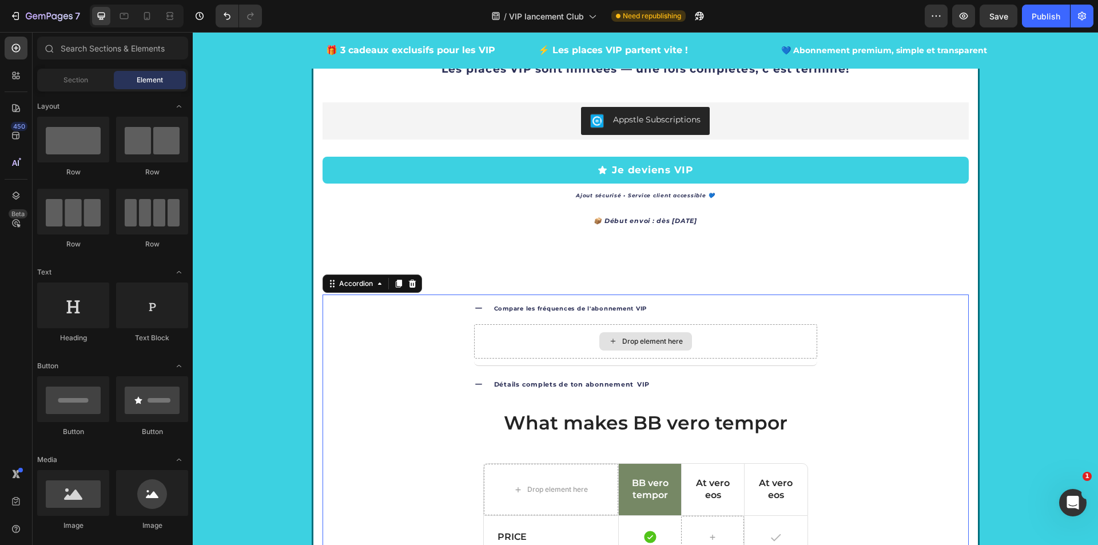
click at [610, 341] on icon at bounding box center [612, 341] width 5 height 5
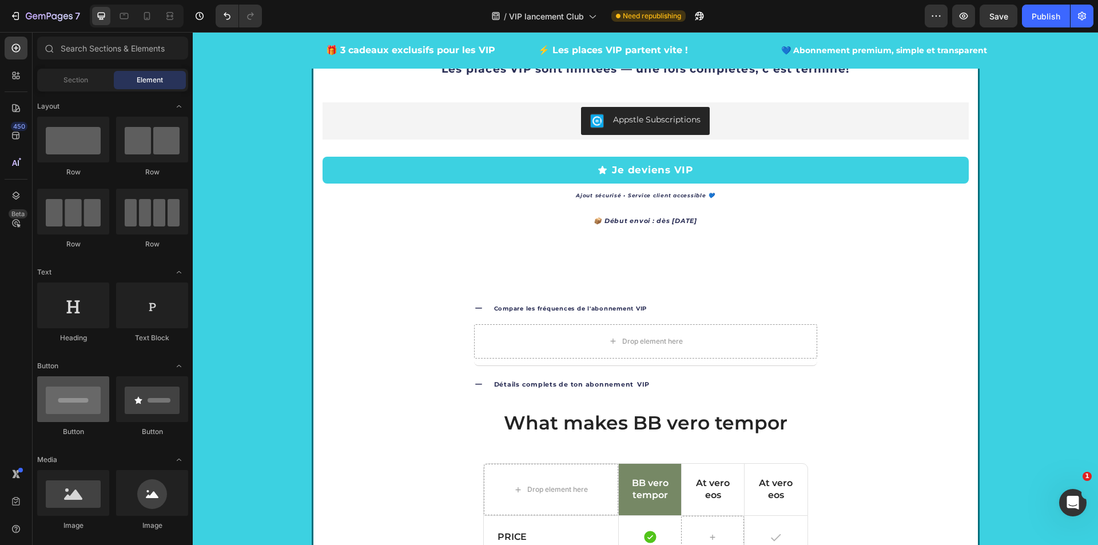
scroll to position [114, 0]
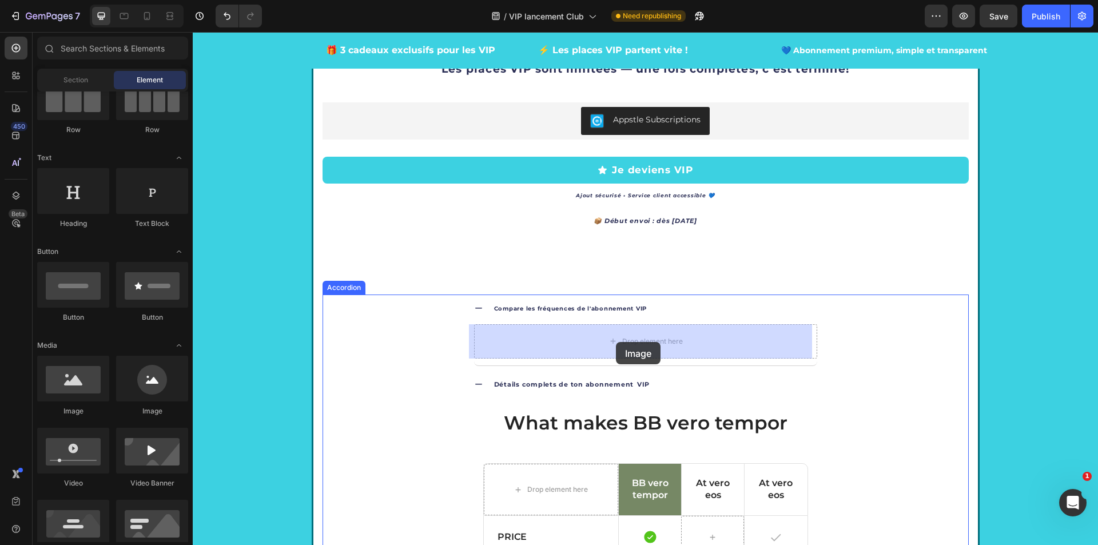
drag, startPoint x: 274, startPoint y: 407, endPoint x: 616, endPoint y: 342, distance: 348.0
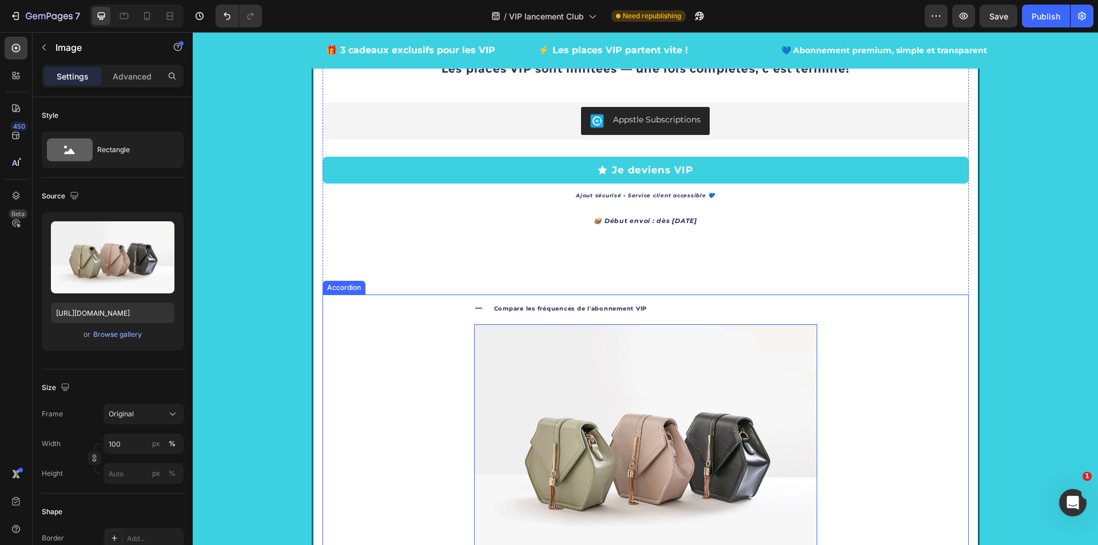
scroll to position [2477, 0]
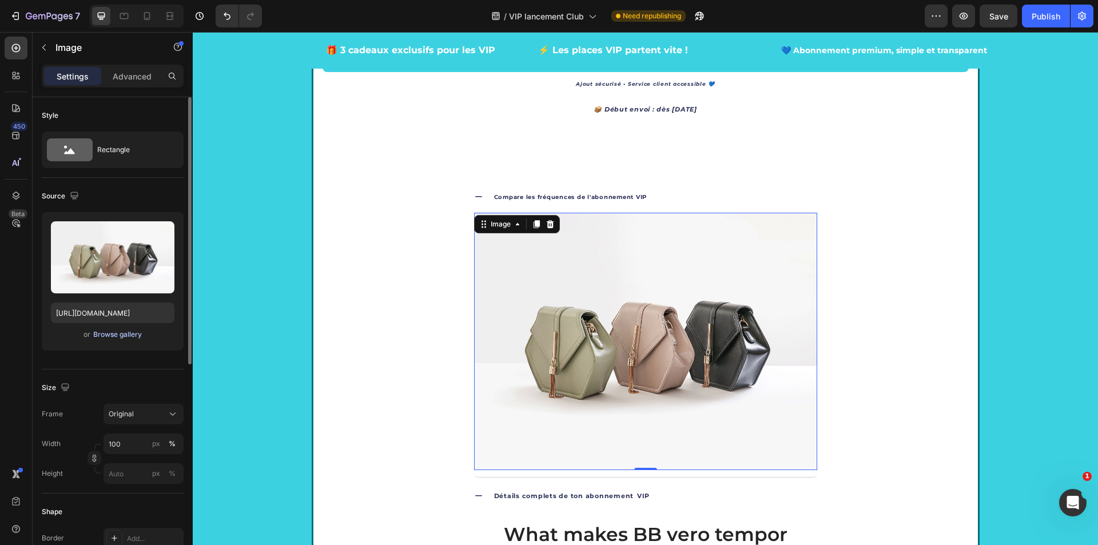
click at [133, 334] on div "Browse gallery" at bounding box center [117, 334] width 49 height 10
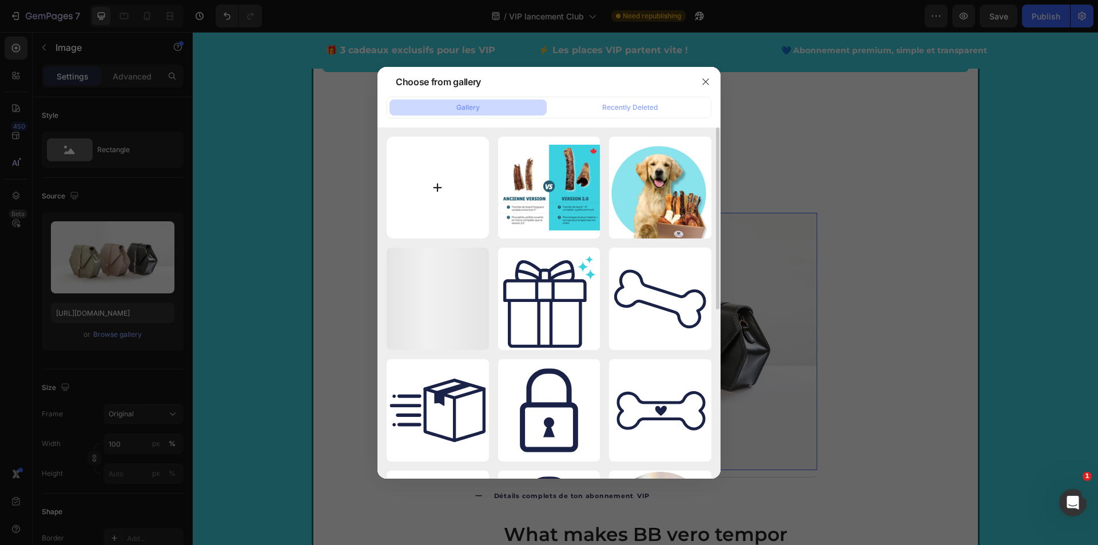
click at [434, 197] on input "file" at bounding box center [437, 188] width 102 height 102
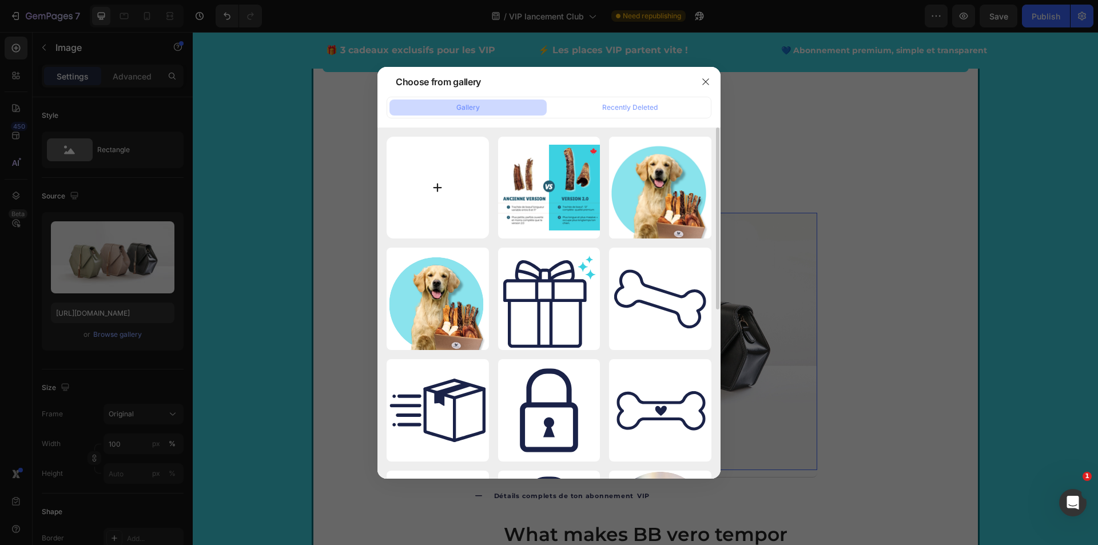
type input "C:\fakepath\tableau OPTION.svg"
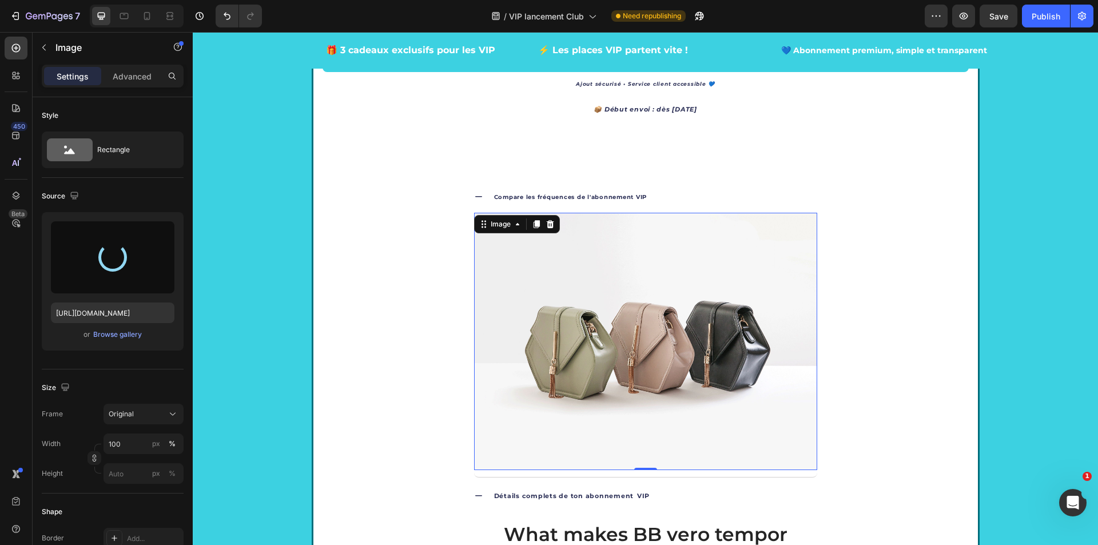
type input "[URL][DOMAIN_NAME]"
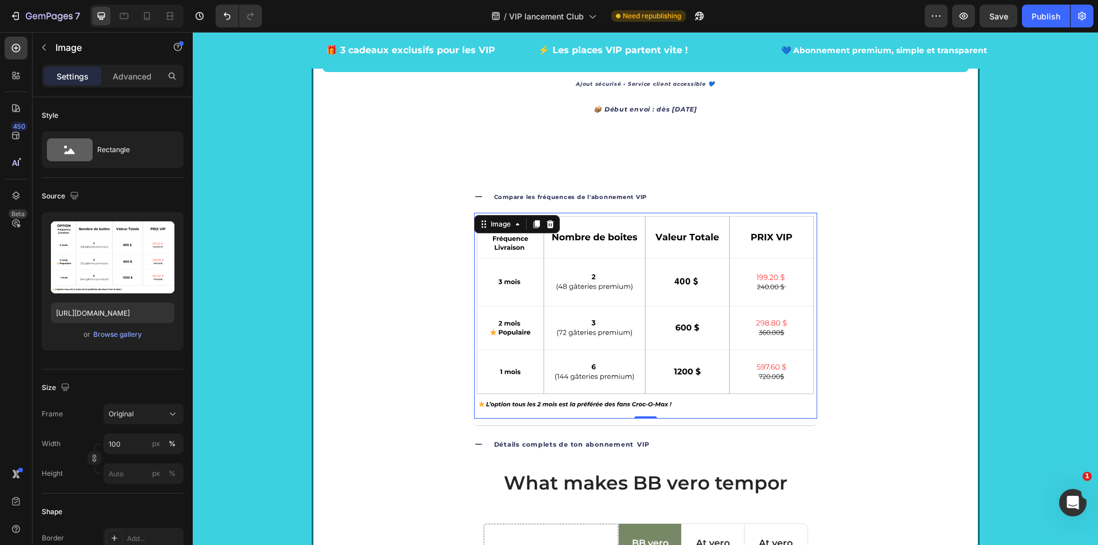
scroll to position [2451, 0]
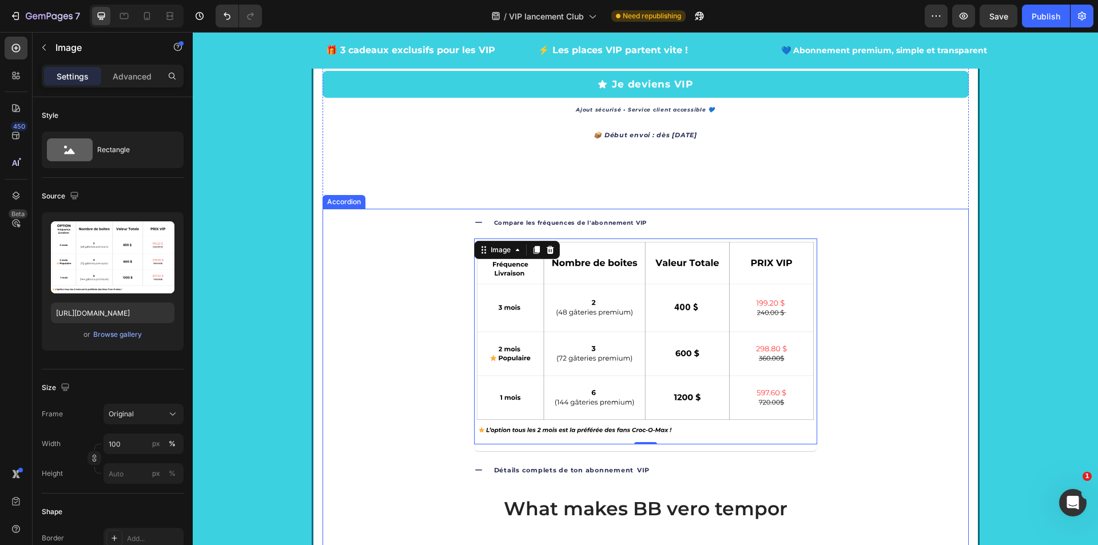
click at [476, 223] on icon at bounding box center [478, 222] width 9 height 9
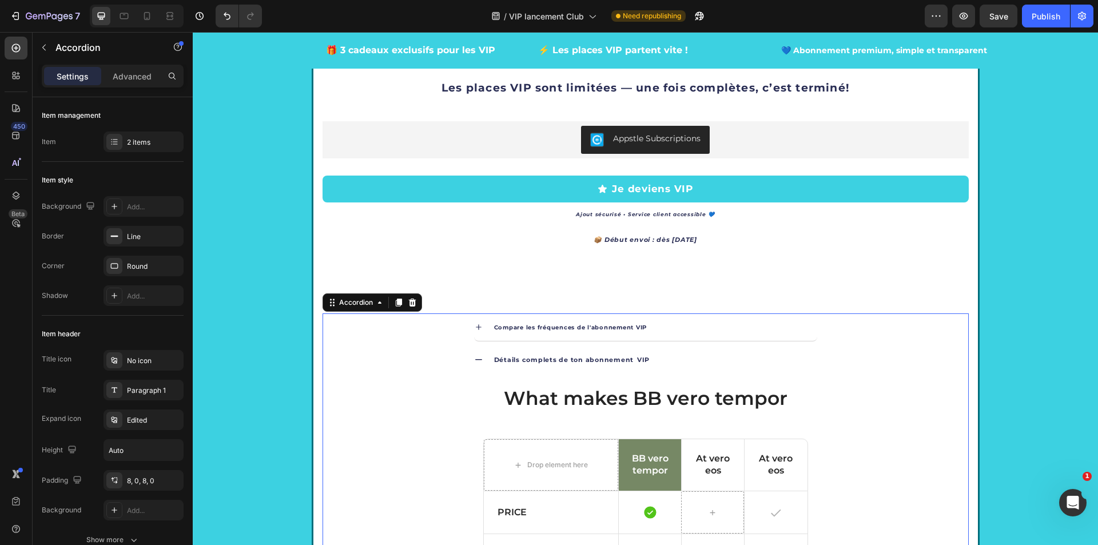
scroll to position [2344, 0]
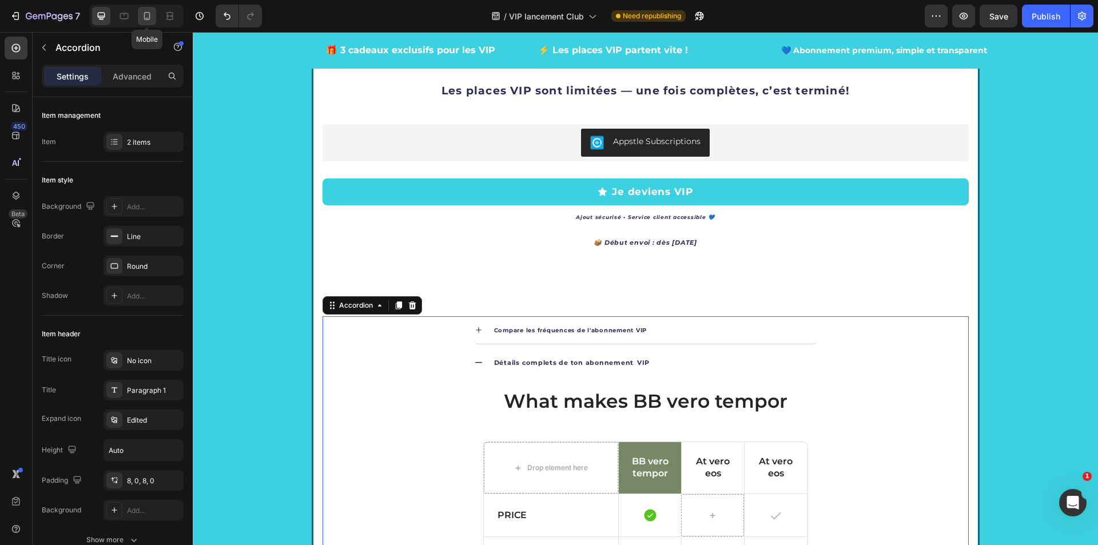
click at [146, 21] on icon at bounding box center [146, 15] width 11 height 11
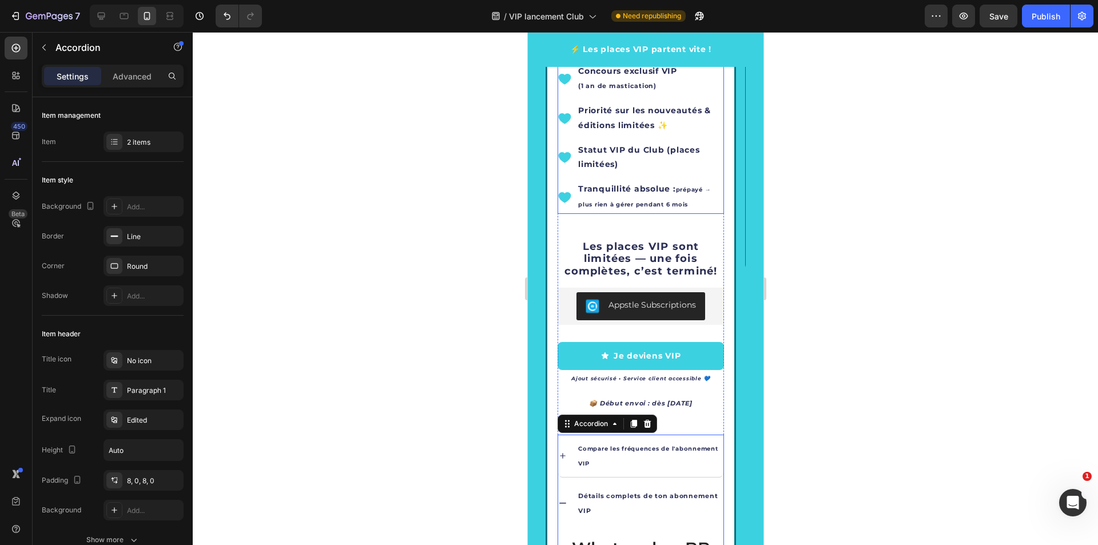
scroll to position [2884, 0]
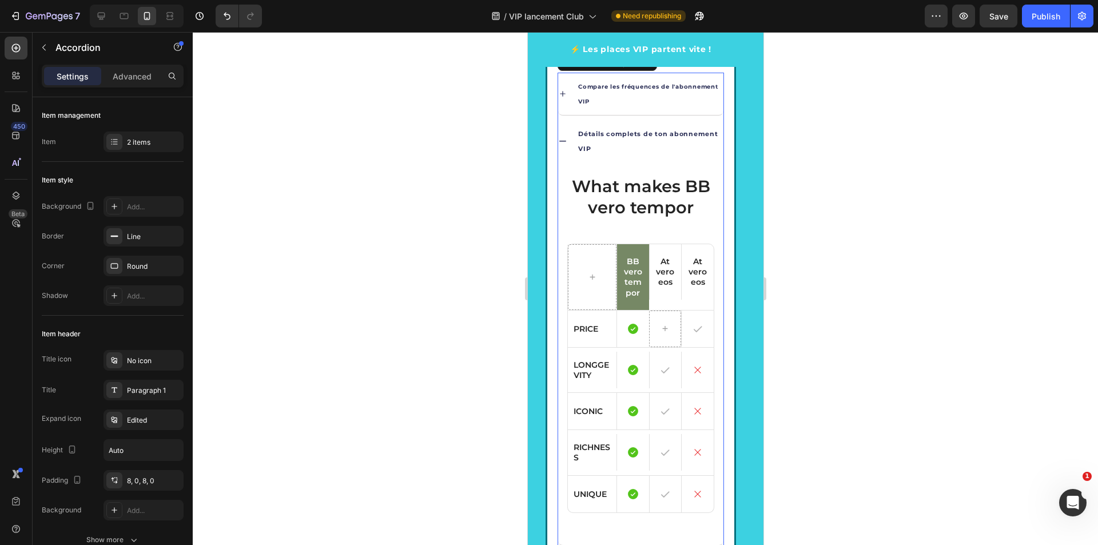
click at [564, 99] on div "Compare les fréquences de l'abonnement VIP" at bounding box center [639, 94] width 165 height 42
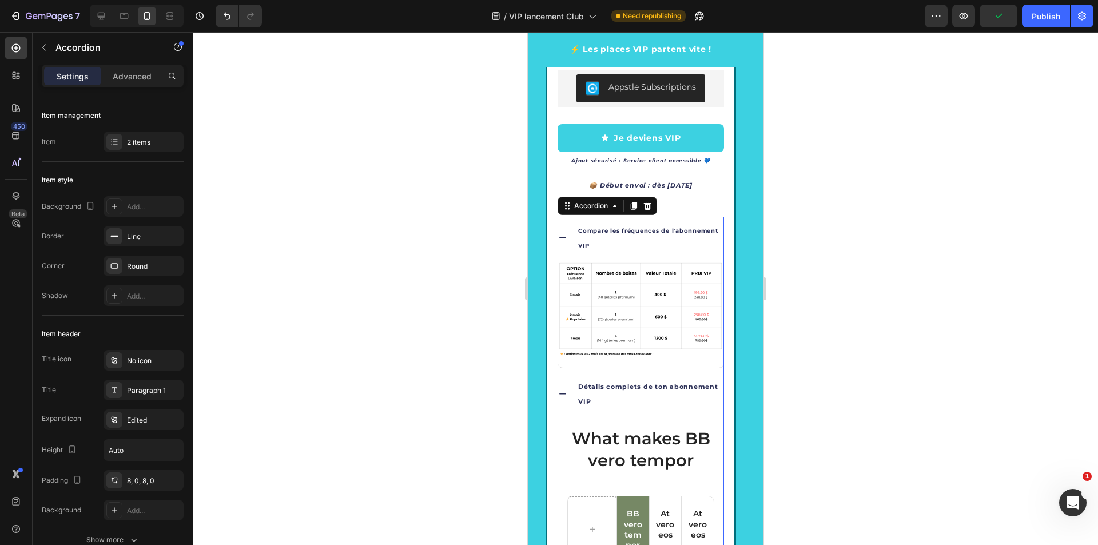
scroll to position [2713, 0]
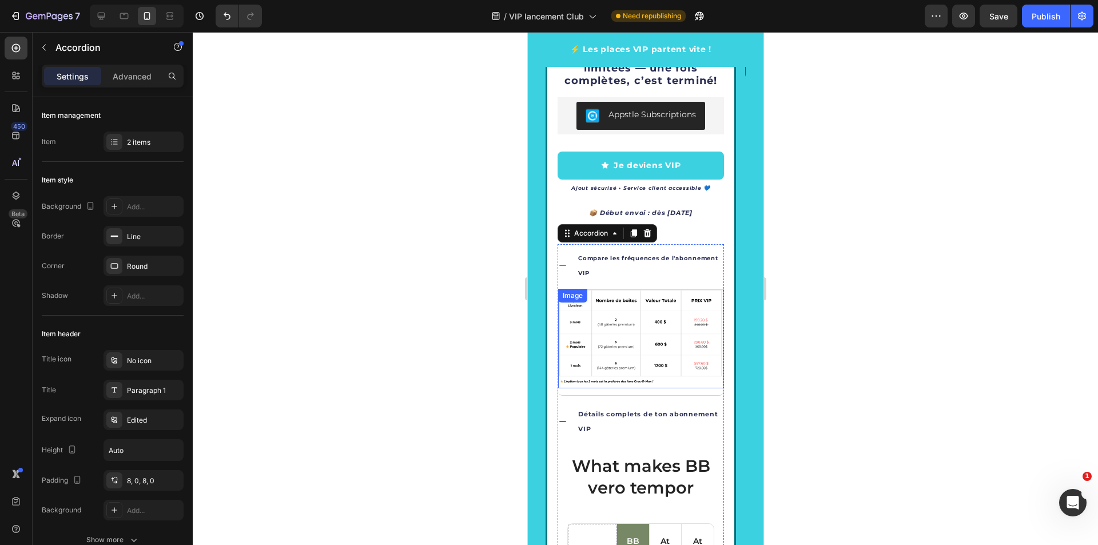
click at [652, 348] on img at bounding box center [639, 338] width 165 height 99
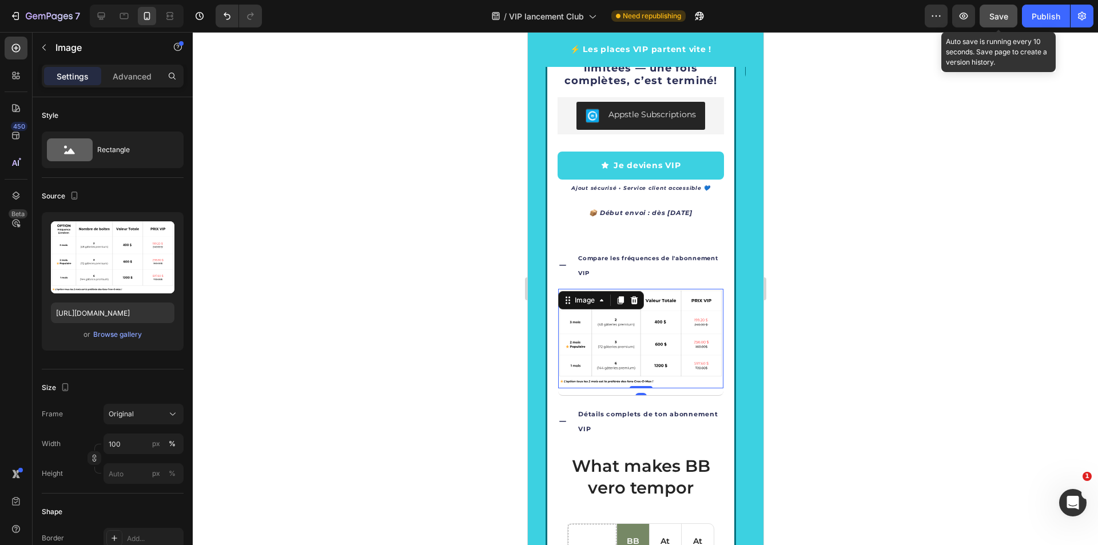
click at [997, 24] on button "Save" at bounding box center [998, 16] width 38 height 23
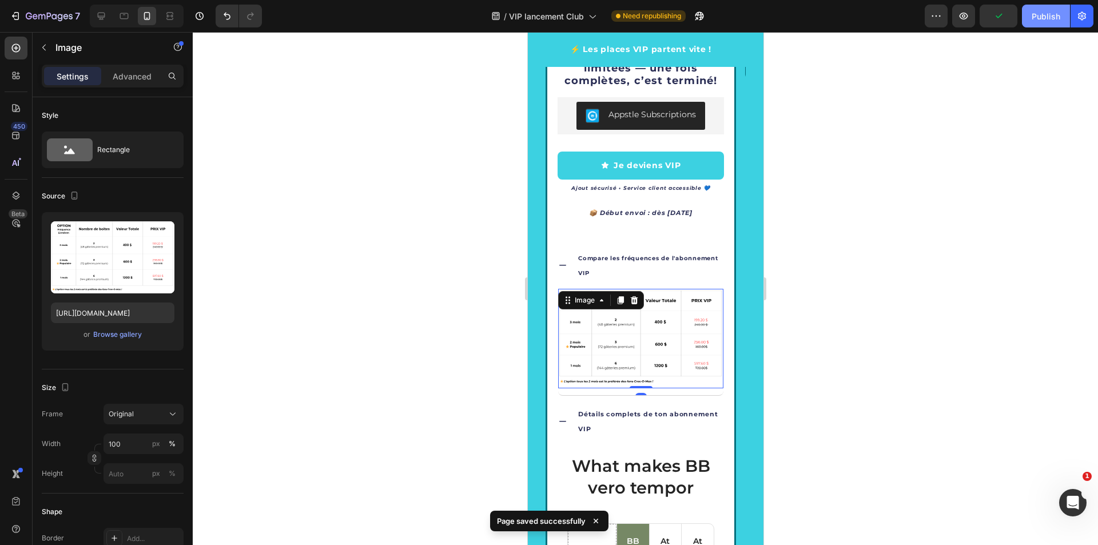
click at [1037, 17] on div "Publish" at bounding box center [1045, 16] width 29 height 12
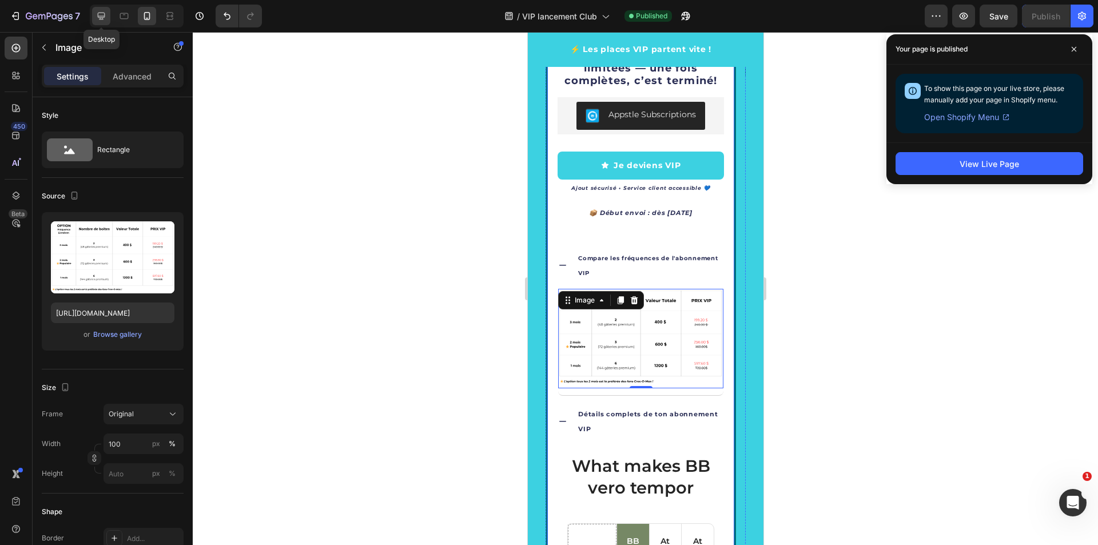
click at [103, 14] on icon at bounding box center [100, 15] width 11 height 11
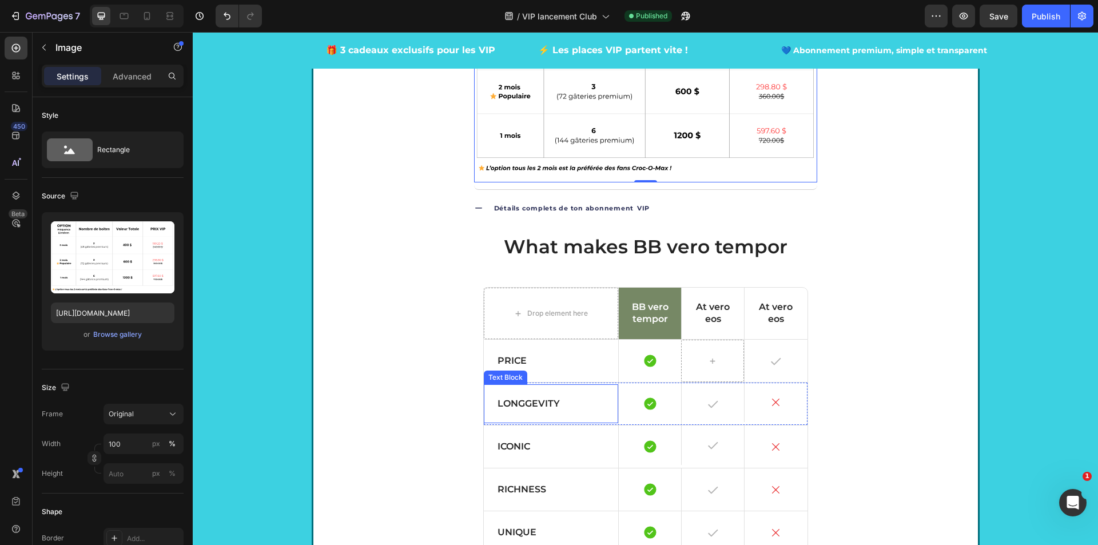
scroll to position [2617, 0]
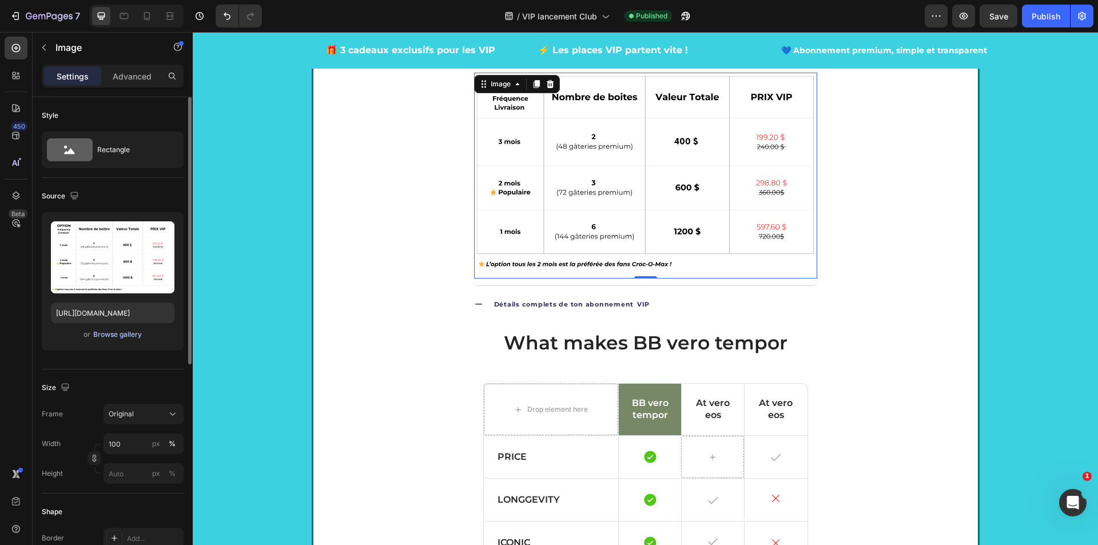
click at [98, 335] on div "Browse gallery" at bounding box center [117, 334] width 49 height 10
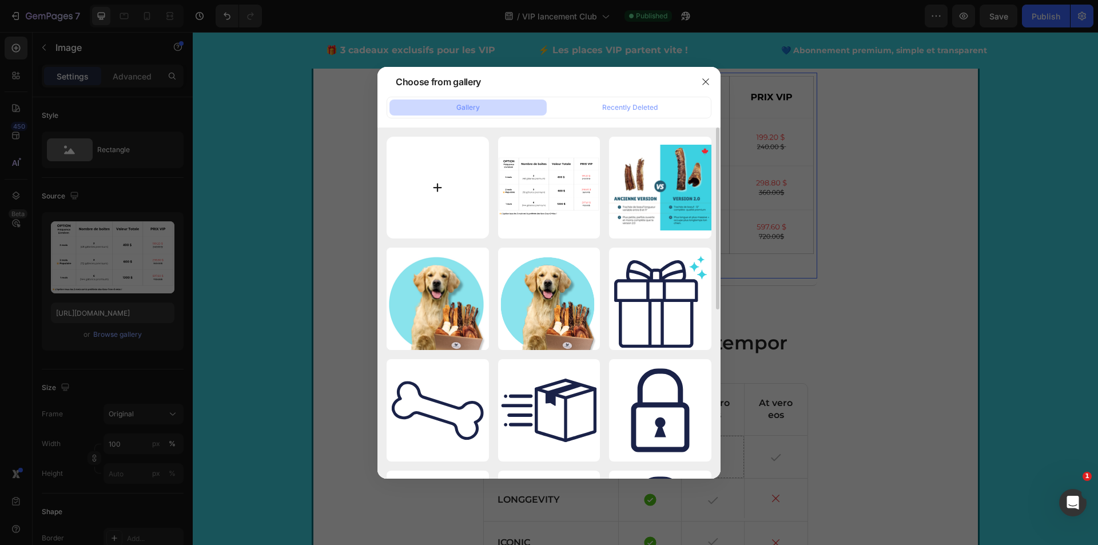
click at [459, 172] on input "file" at bounding box center [437, 188] width 102 height 102
type input "C:\fakepath\Tableau-comparatif-Club-VIP-Animaluxe.svg"
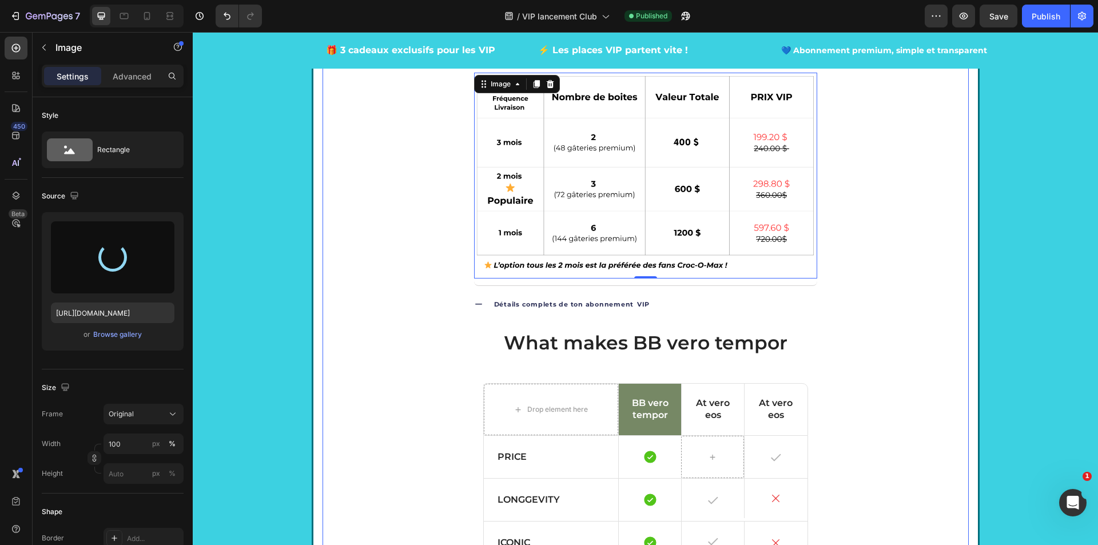
type input "[URL][DOMAIN_NAME]"
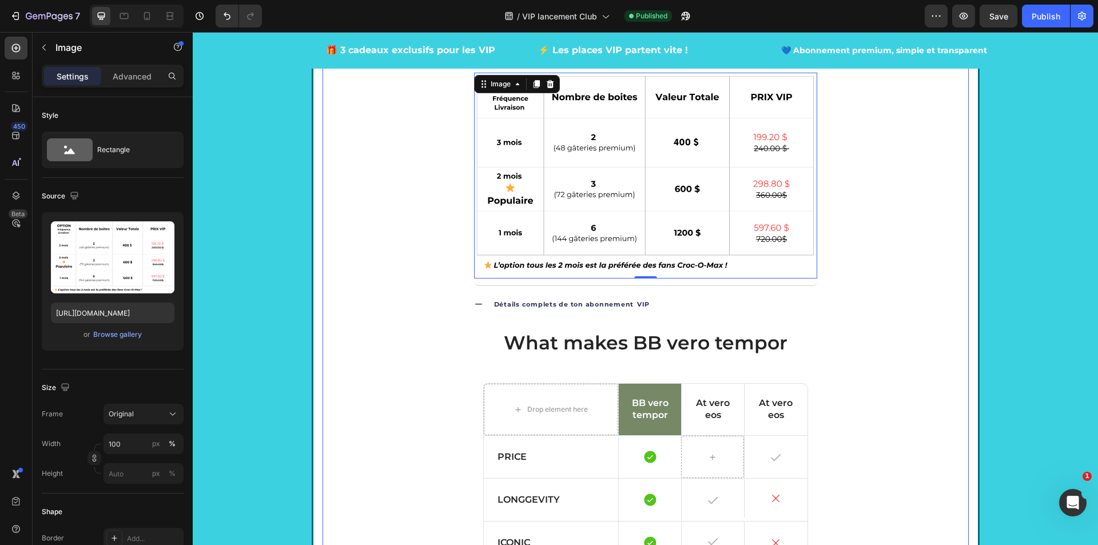
scroll to position [2788, 0]
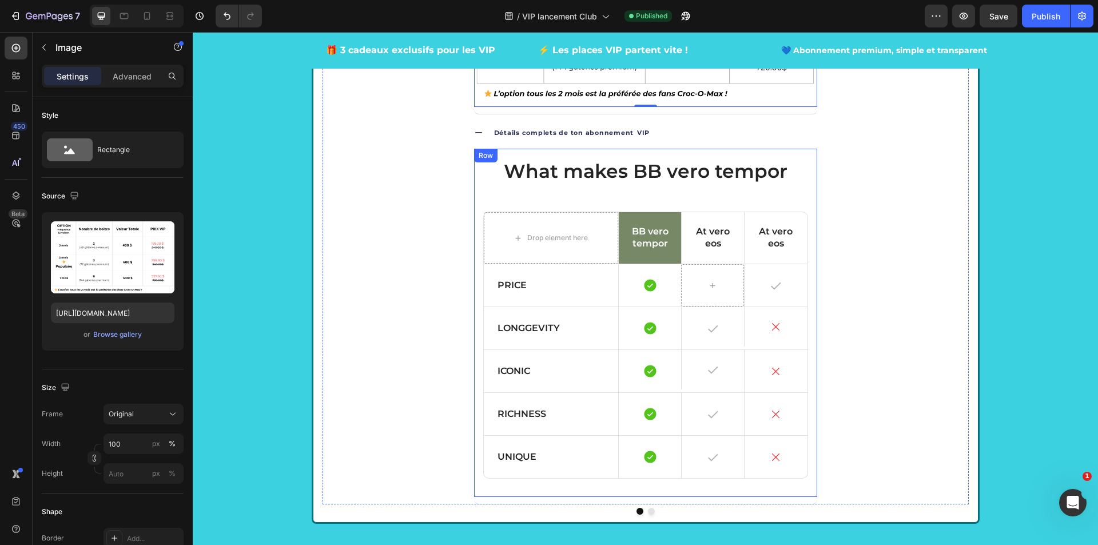
click at [474, 250] on div "What makes BB vero tempor Heading Drop element here BB vero tempor Text Block A…" at bounding box center [645, 323] width 343 height 349
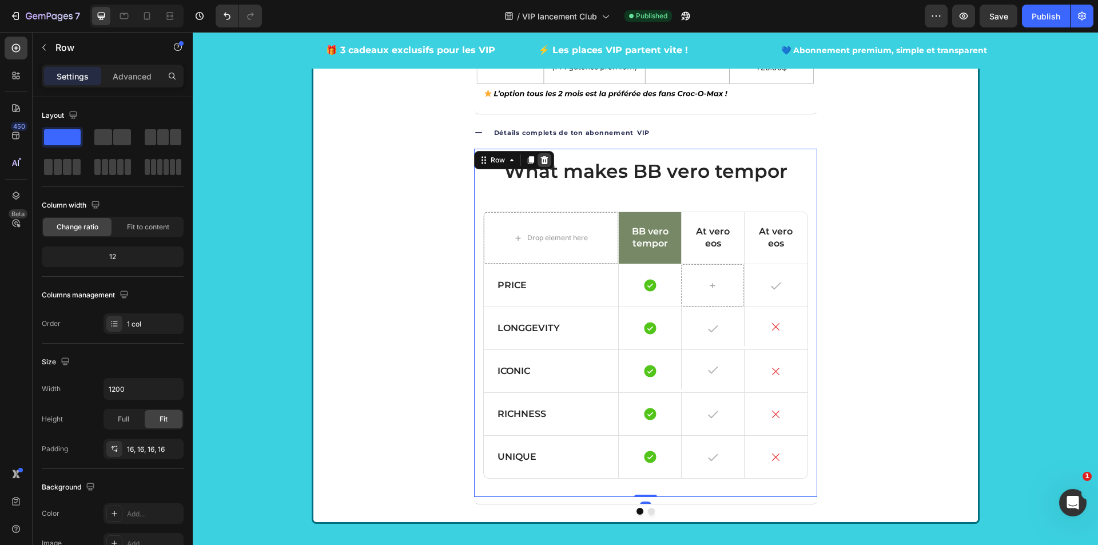
click at [540, 163] on icon at bounding box center [543, 159] width 7 height 8
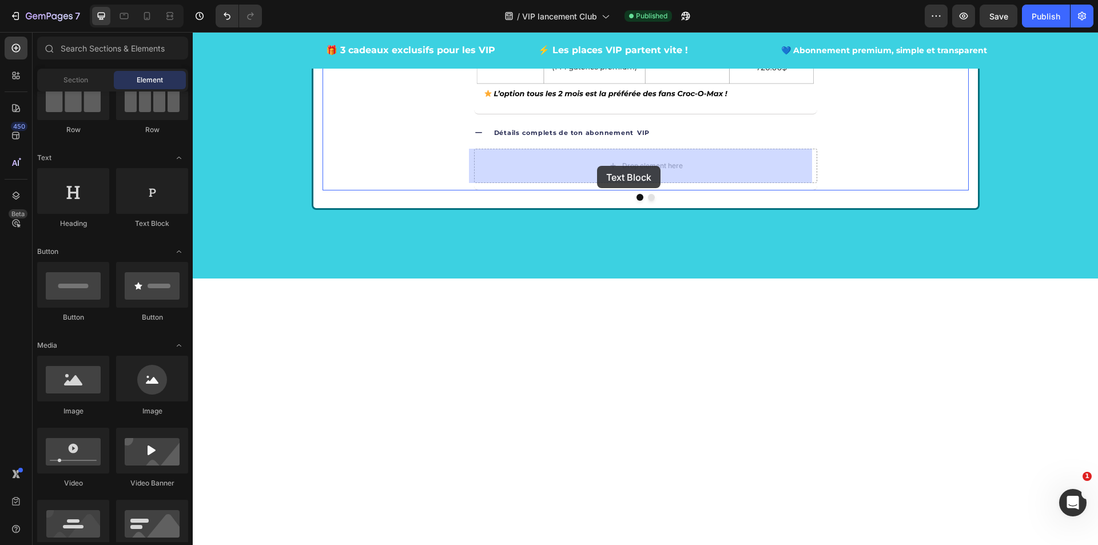
drag, startPoint x: 321, startPoint y: 230, endPoint x: 597, endPoint y: 166, distance: 283.0
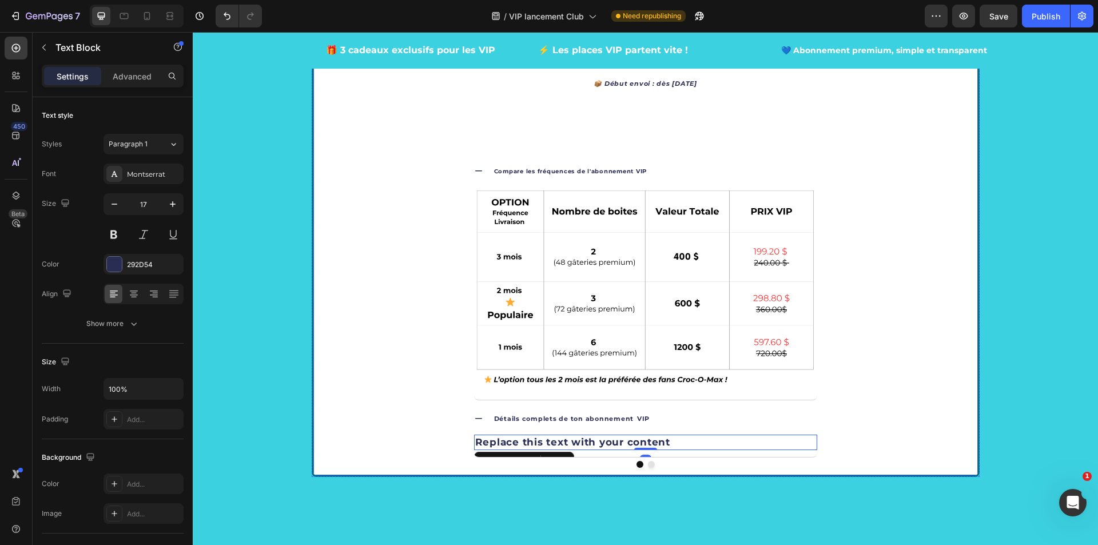
scroll to position [2160, 0]
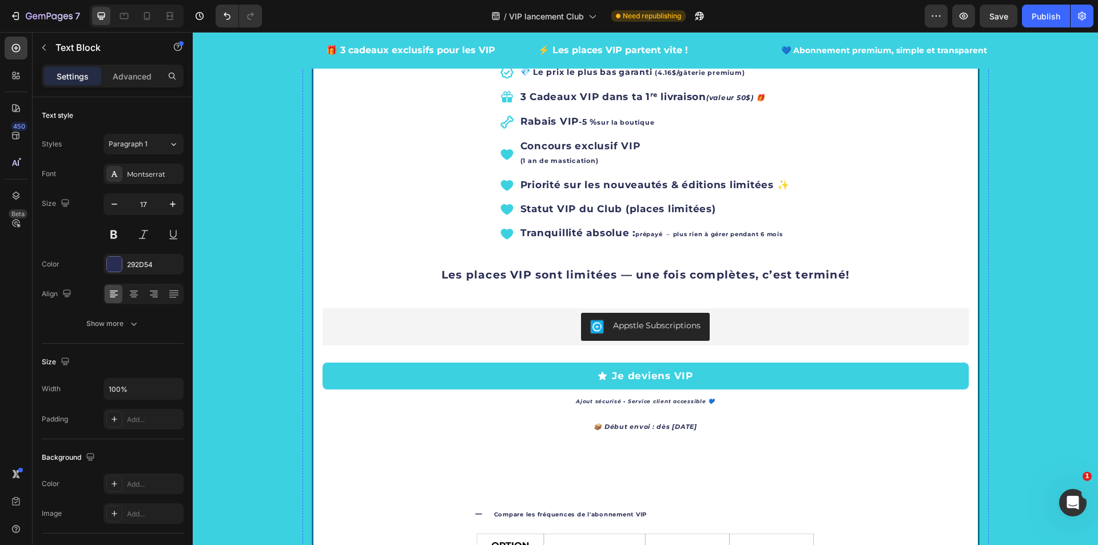
click at [955, 267] on icon "Carousel Next Arrow" at bounding box center [954, 269] width 14 height 14
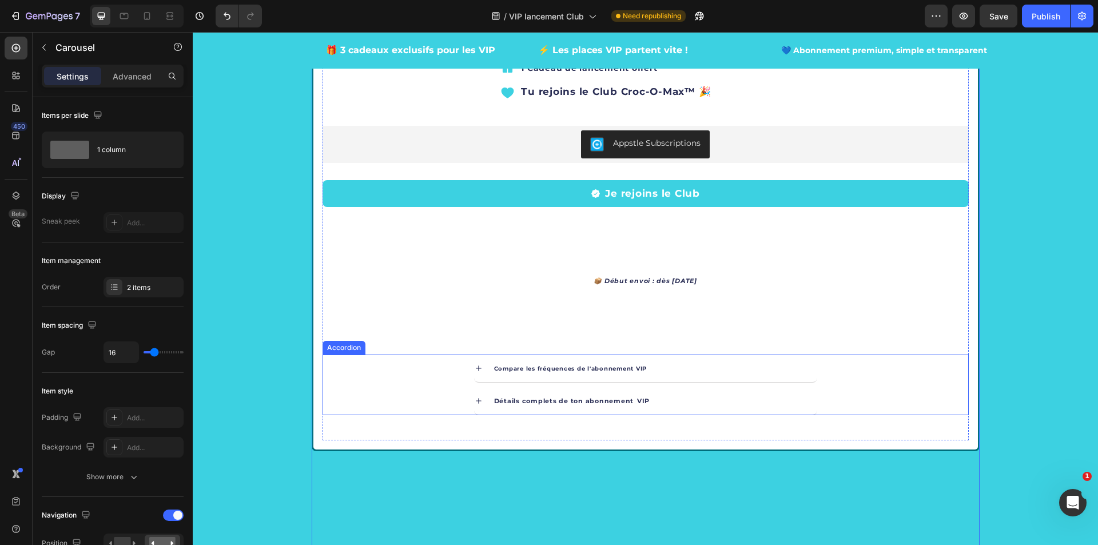
click at [662, 361] on div "Compare les fréquences de l'abonnement VIP" at bounding box center [654, 368] width 325 height 18
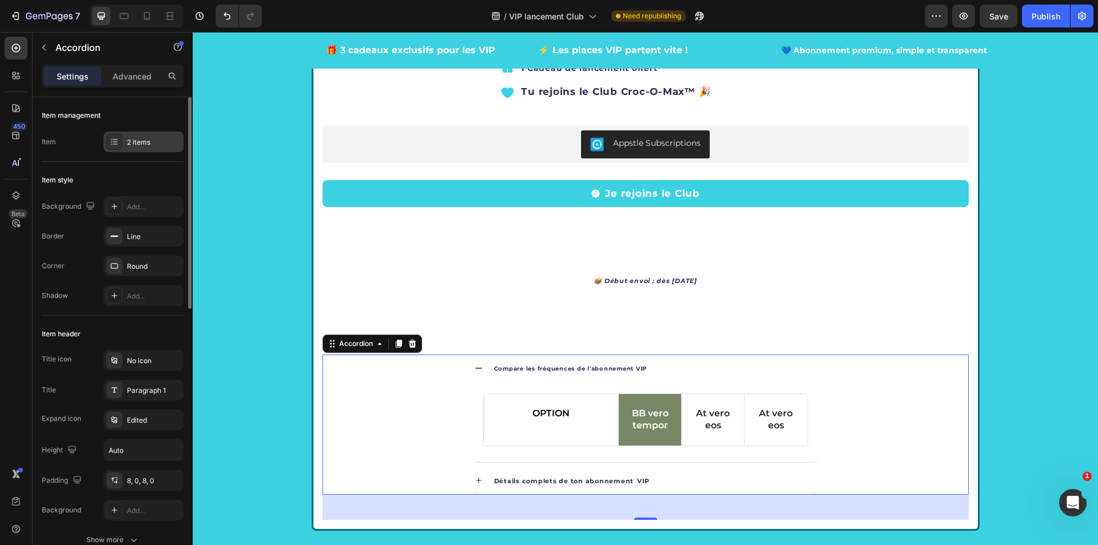
click at [111, 143] on icon at bounding box center [114, 141] width 9 height 9
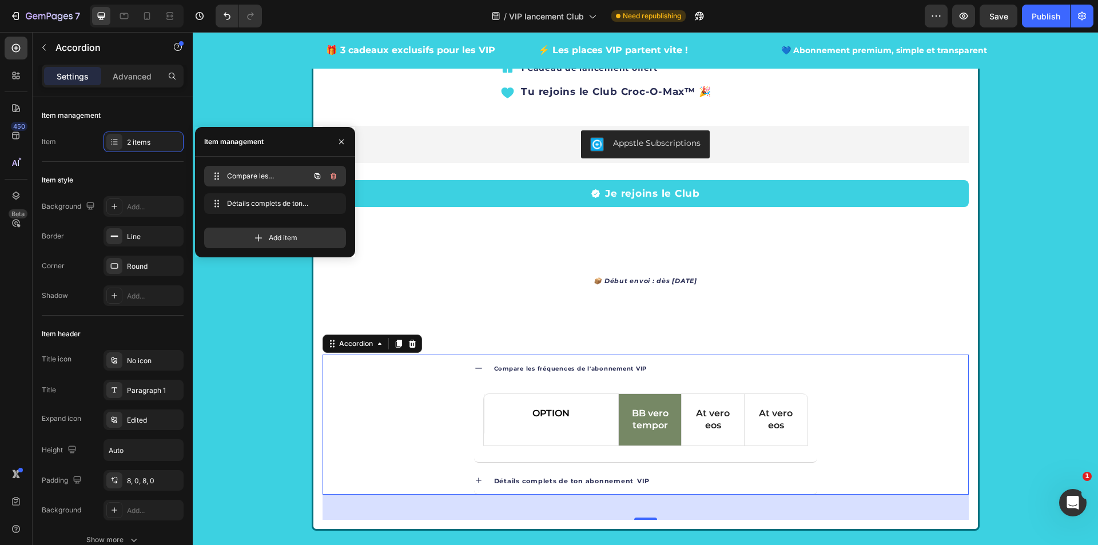
click at [335, 176] on icon "button" at bounding box center [333, 176] width 6 height 7
click at [330, 177] on div "Delete" at bounding box center [325, 176] width 21 height 10
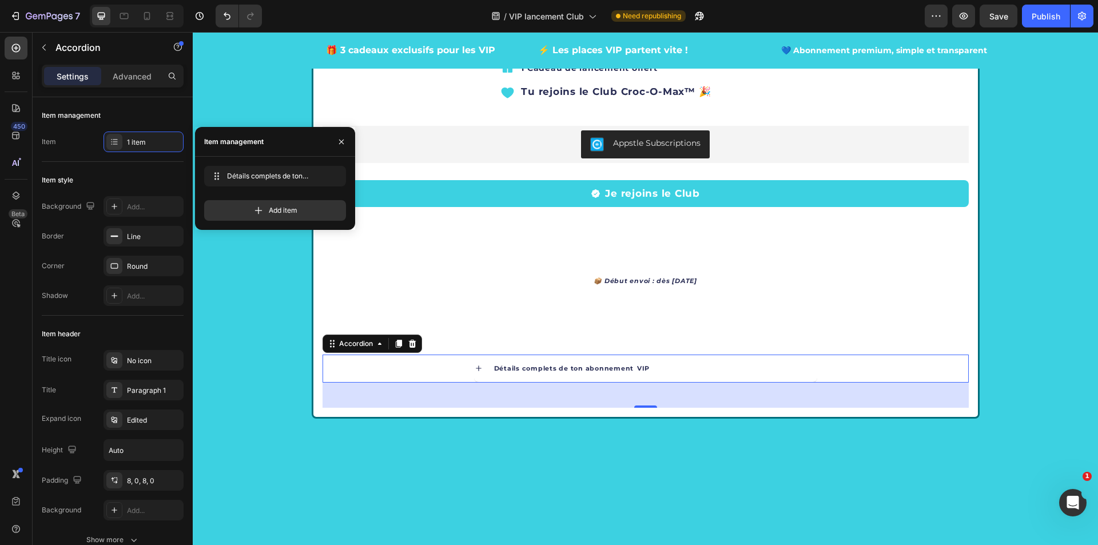
click at [640, 370] on span "VIP" at bounding box center [643, 368] width 13 height 8
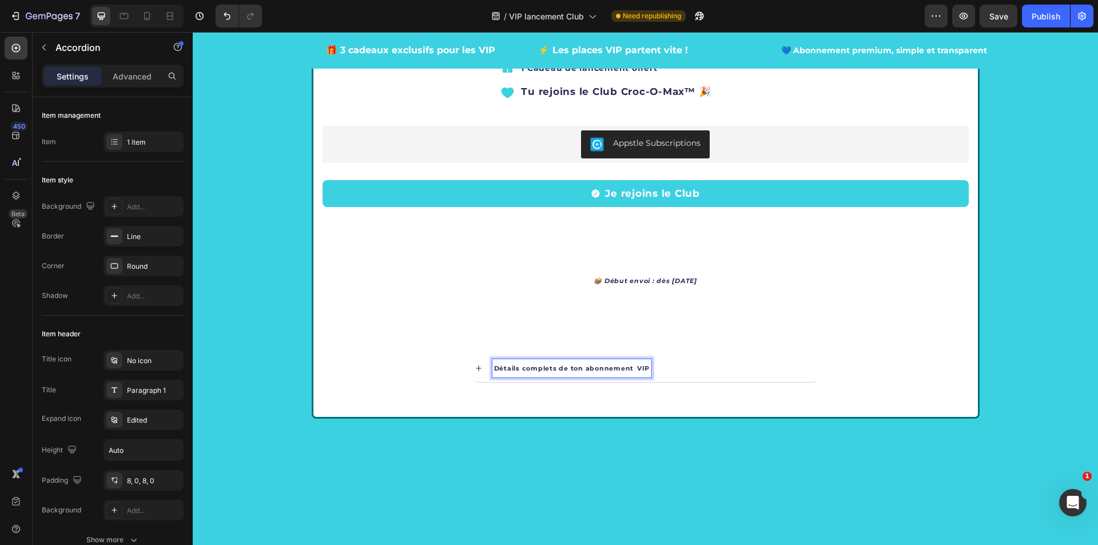
click at [637, 370] on span "VIP" at bounding box center [643, 368] width 13 height 8
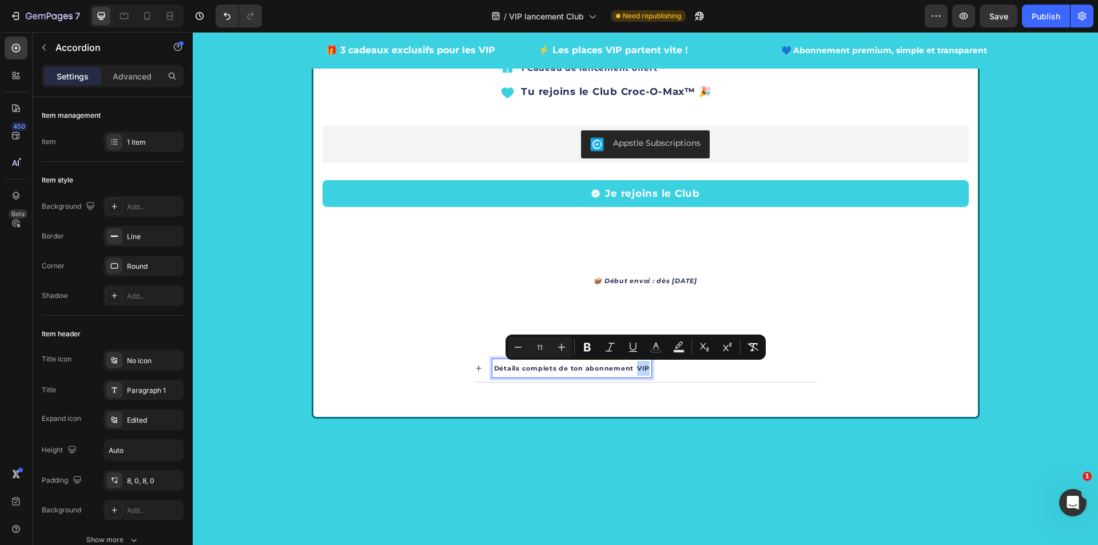
drag, startPoint x: 628, startPoint y: 370, endPoint x: 644, endPoint y: 369, distance: 15.4
click at [644, 369] on div "Détails complets de ton abonnement VIP" at bounding box center [654, 368] width 325 height 18
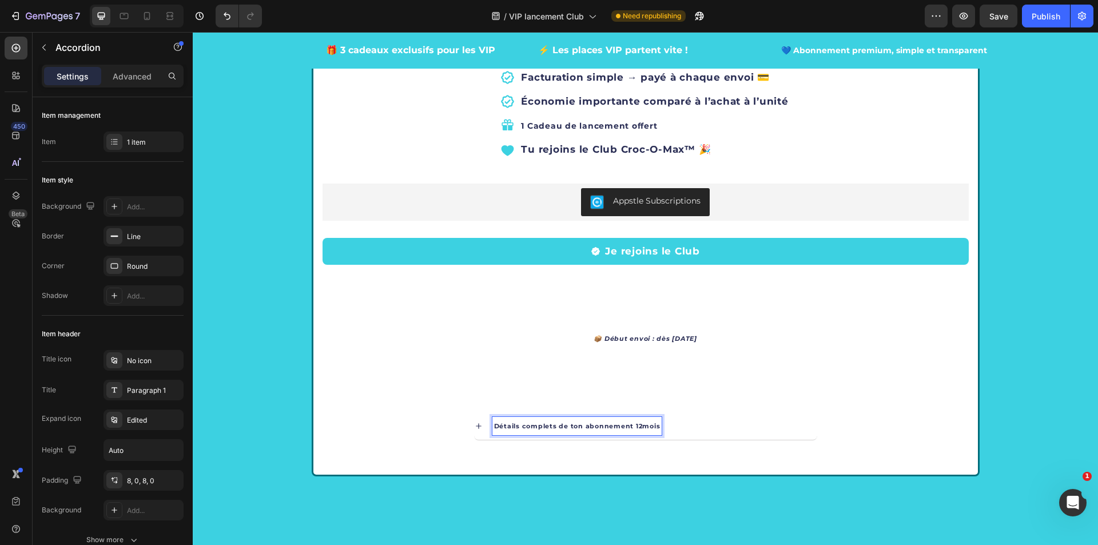
scroll to position [2102, 0]
click at [330, 324] on icon "Carousel Back Arrow" at bounding box center [337, 326] width 14 height 14
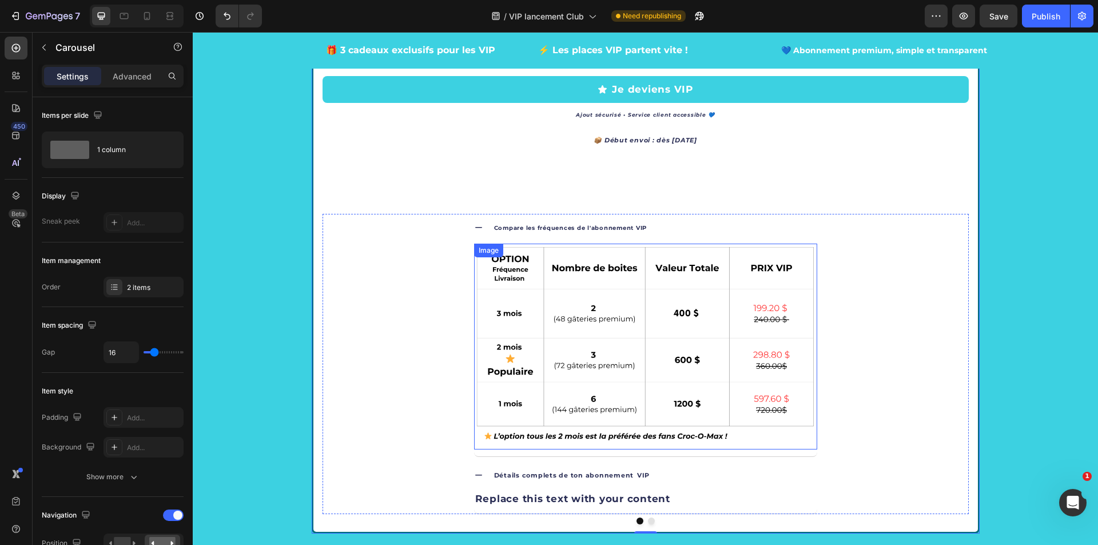
scroll to position [2445, 0]
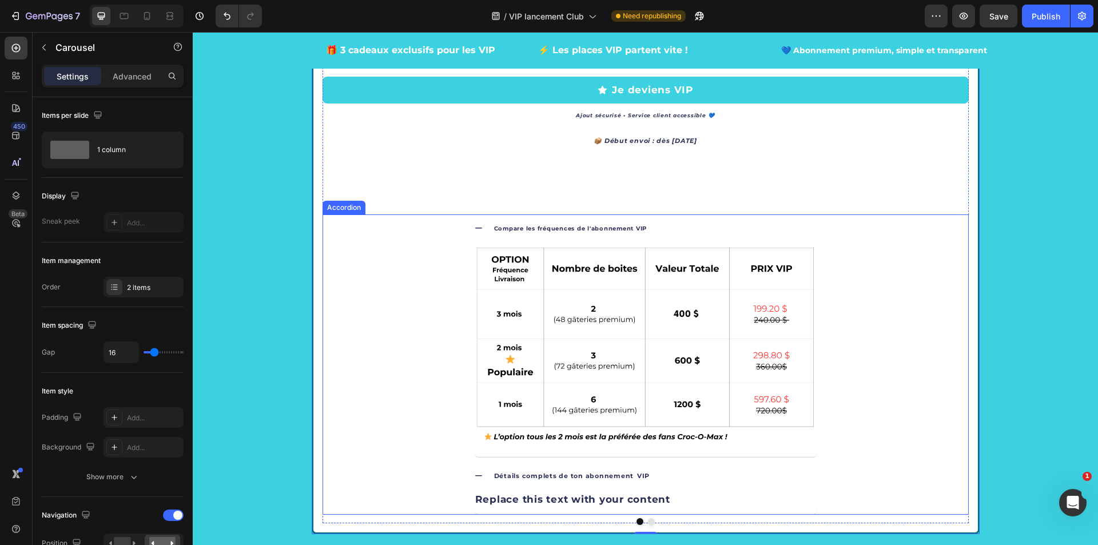
click at [475, 231] on icon at bounding box center [478, 228] width 9 height 9
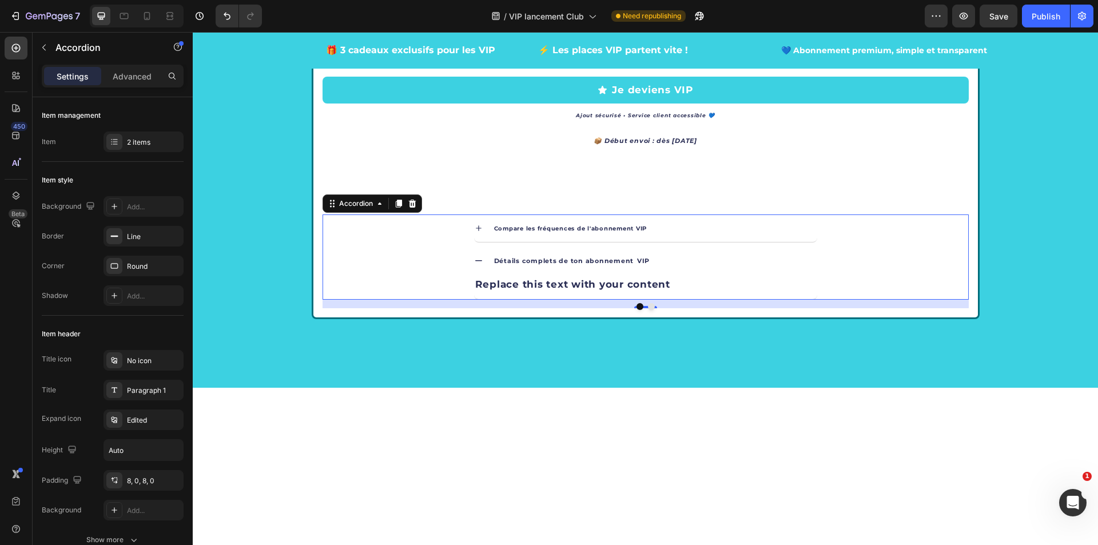
click at [476, 260] on icon at bounding box center [478, 260] width 7 height 1
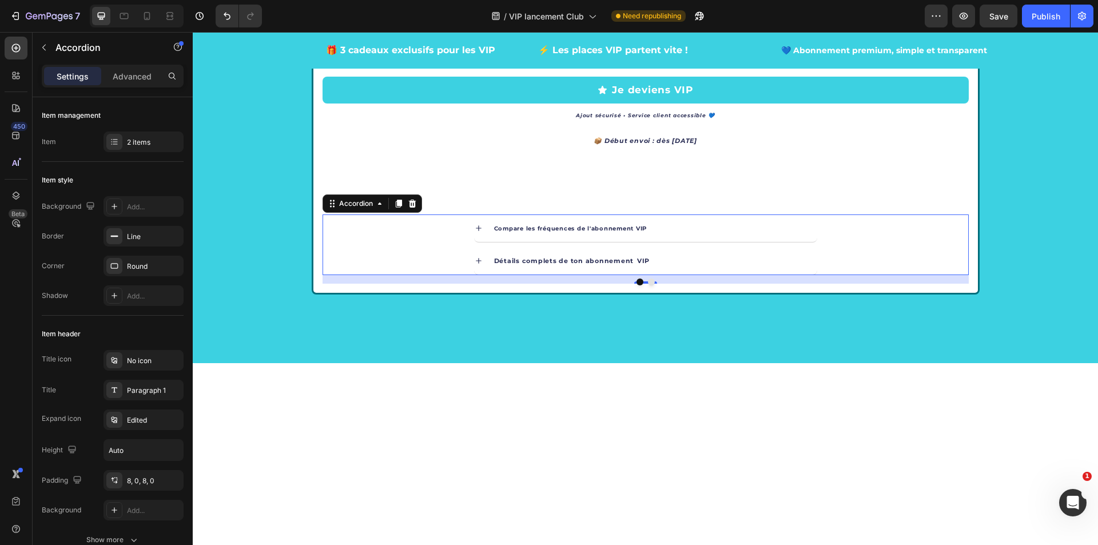
click at [476, 261] on icon at bounding box center [478, 260] width 9 height 9
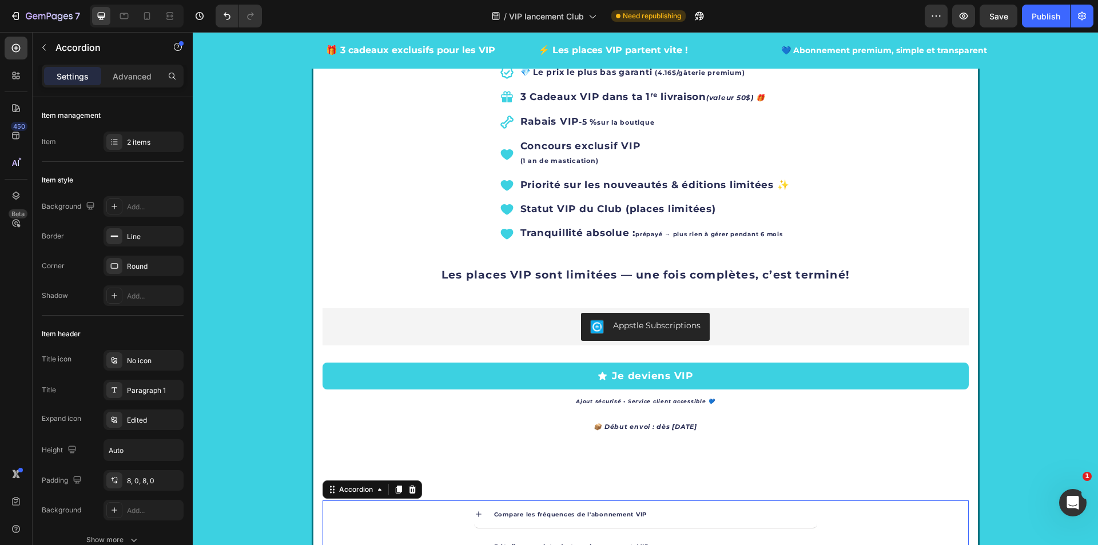
scroll to position [2274, 0]
